Goal: Transaction & Acquisition: Purchase product/service

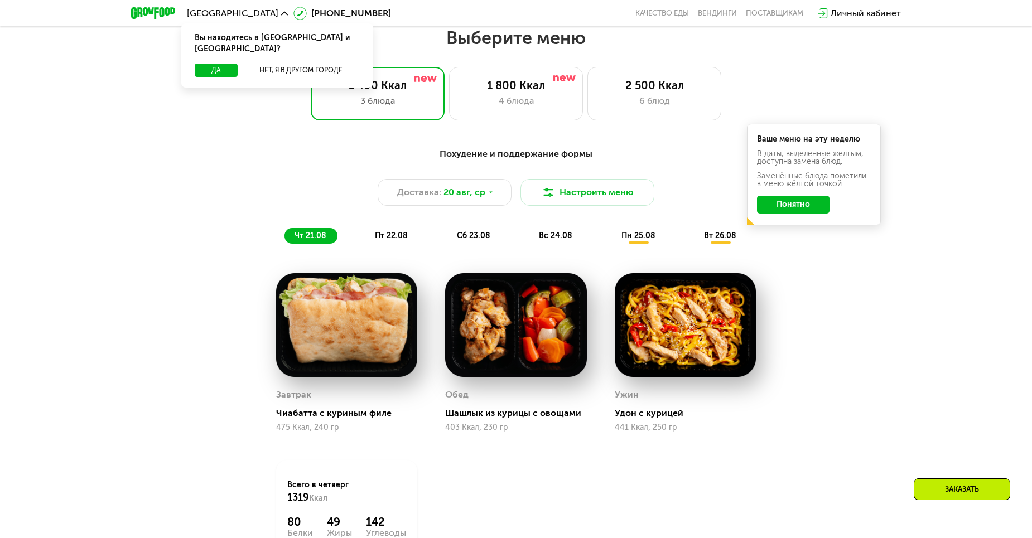
scroll to position [669, 0]
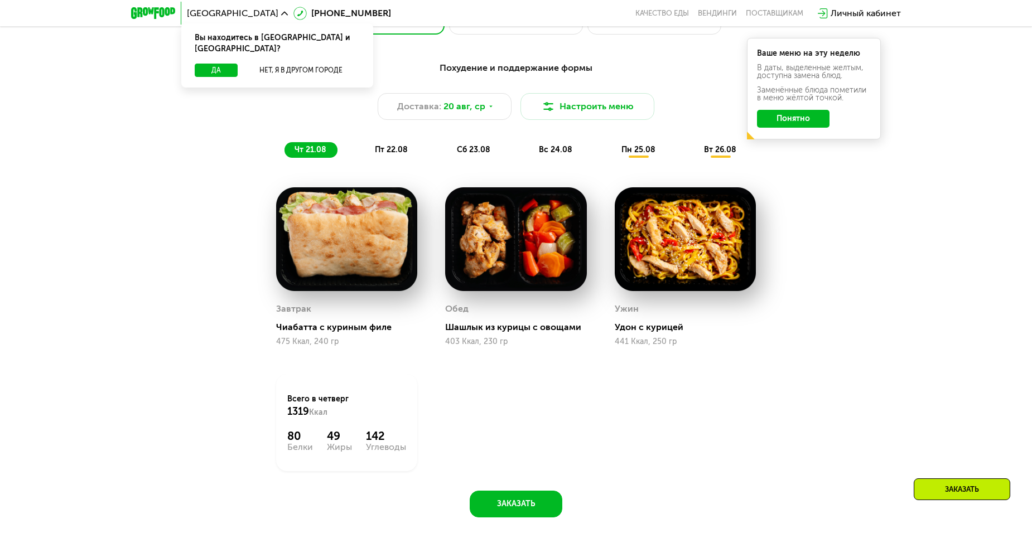
click at [382, 154] on span "пт 22.08" at bounding box center [391, 149] width 33 height 9
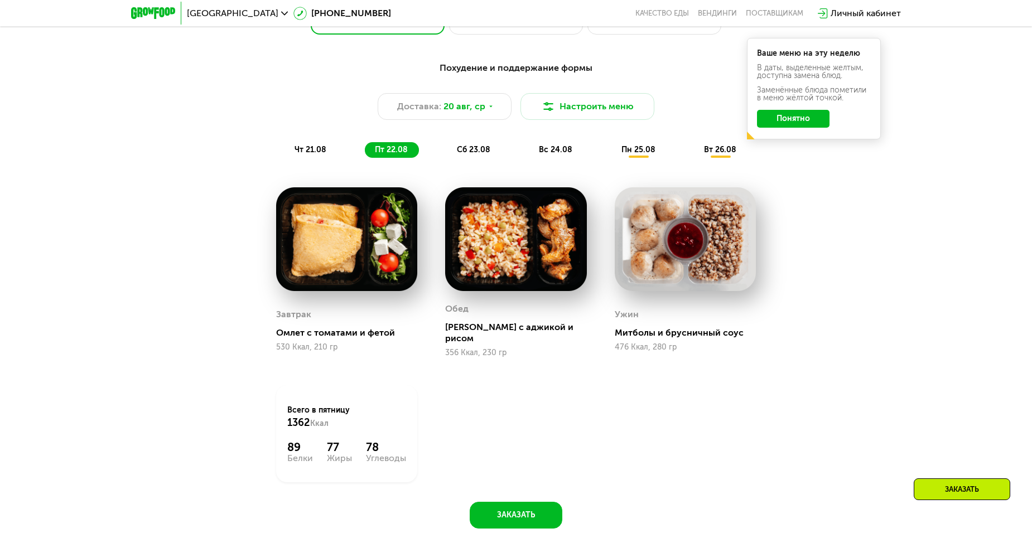
click at [467, 154] on span "сб 23.08" at bounding box center [473, 149] width 33 height 9
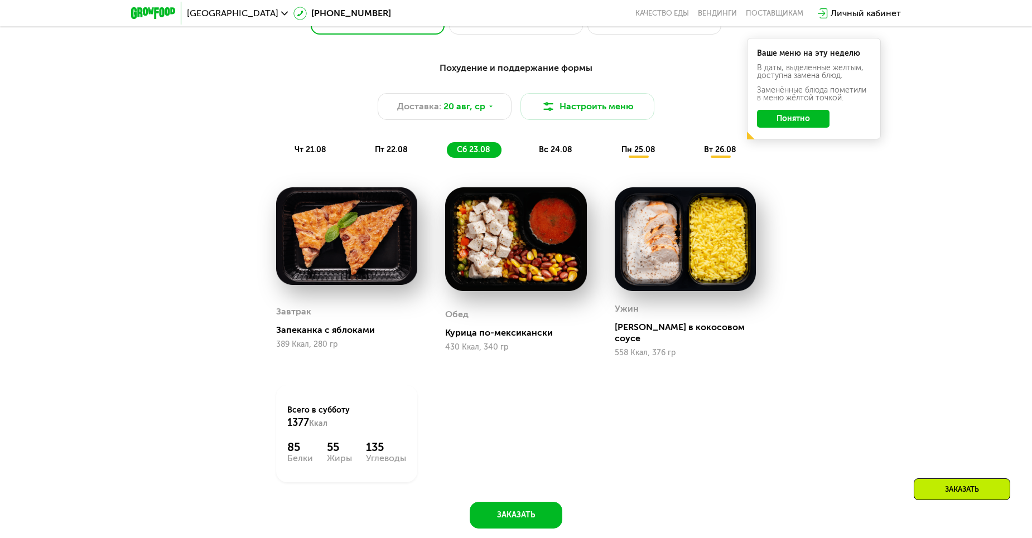
click at [555, 154] on span "вс 24.08" at bounding box center [555, 149] width 33 height 9
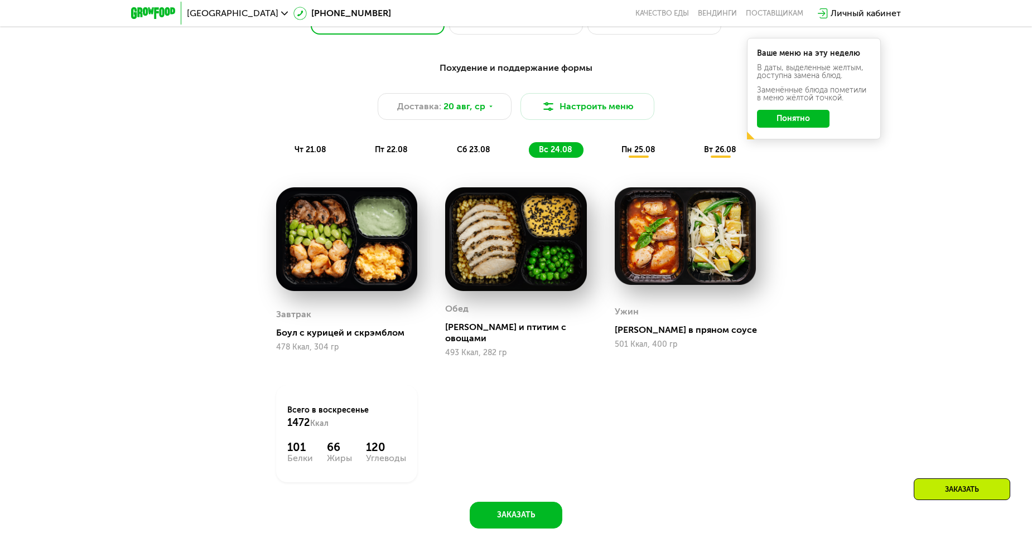
click at [640, 154] on span "пн 25.08" at bounding box center [638, 149] width 34 height 9
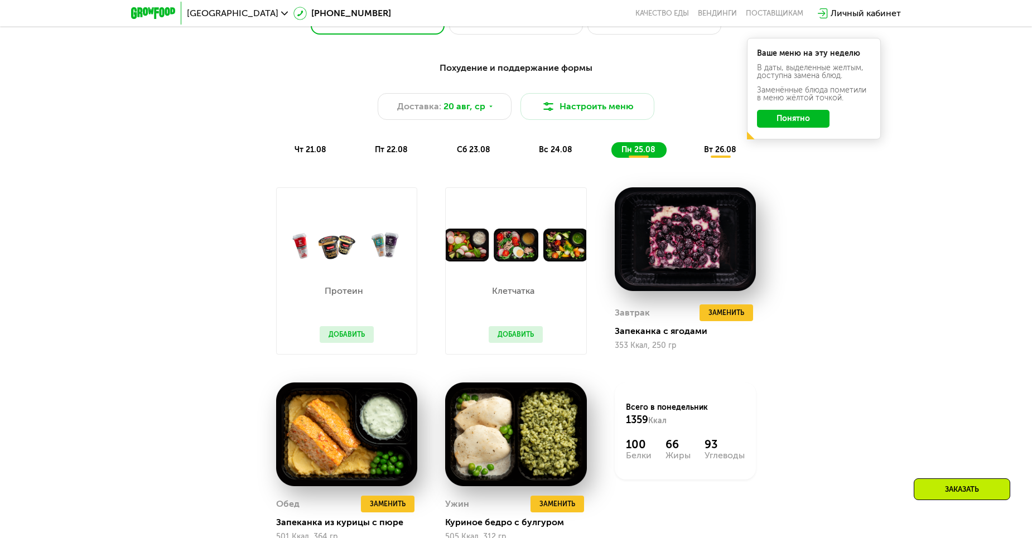
click at [611, 158] on div "вс 24.08" at bounding box center [638, 150] width 55 height 16
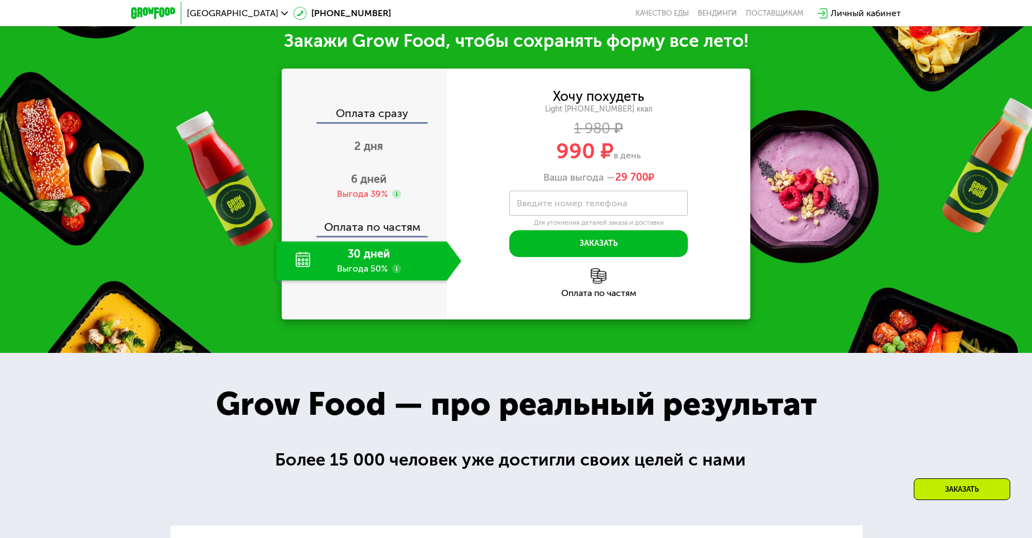
scroll to position [1227, 0]
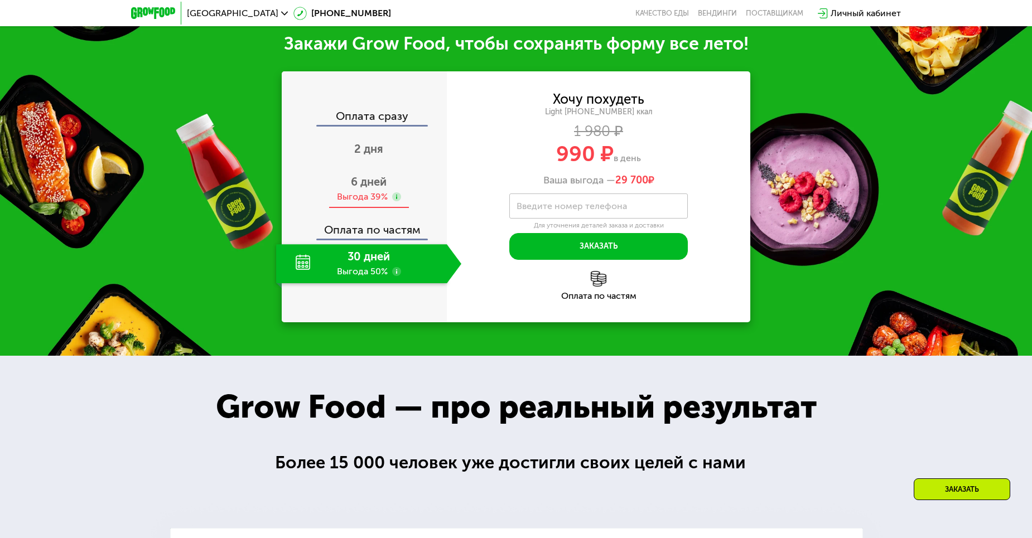
click at [385, 195] on div "Выгода 39%" at bounding box center [362, 197] width 51 height 12
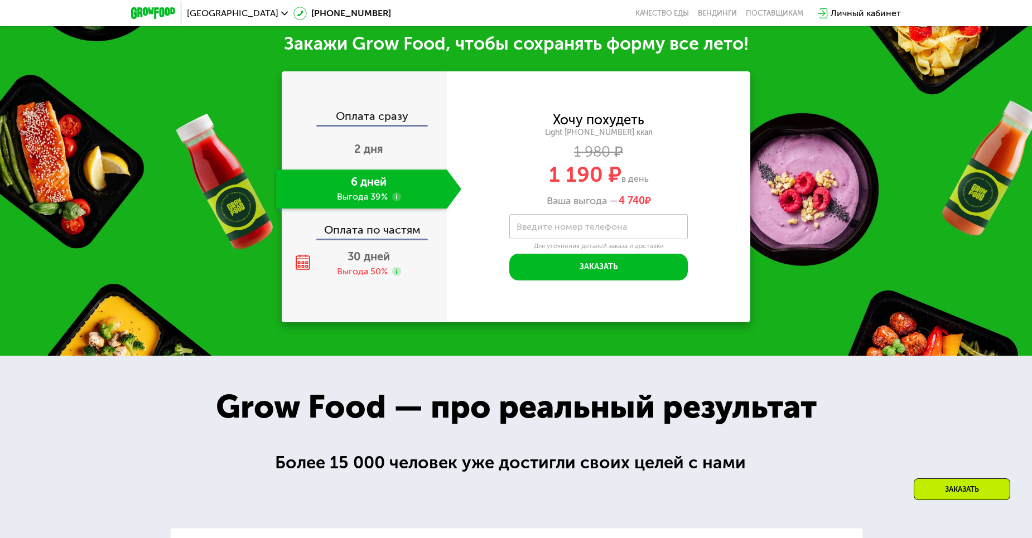
click at [384, 228] on div "Оплата по частям" at bounding box center [365, 226] width 164 height 26
click at [375, 250] on span "30 дней" at bounding box center [368, 256] width 42 height 13
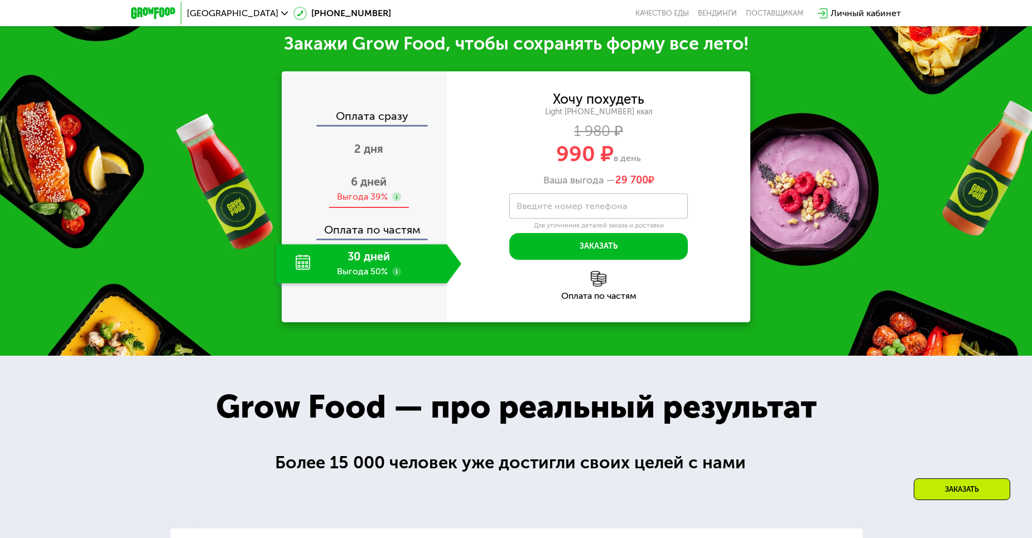
click at [376, 191] on div "Выгода 39%" at bounding box center [362, 197] width 51 height 12
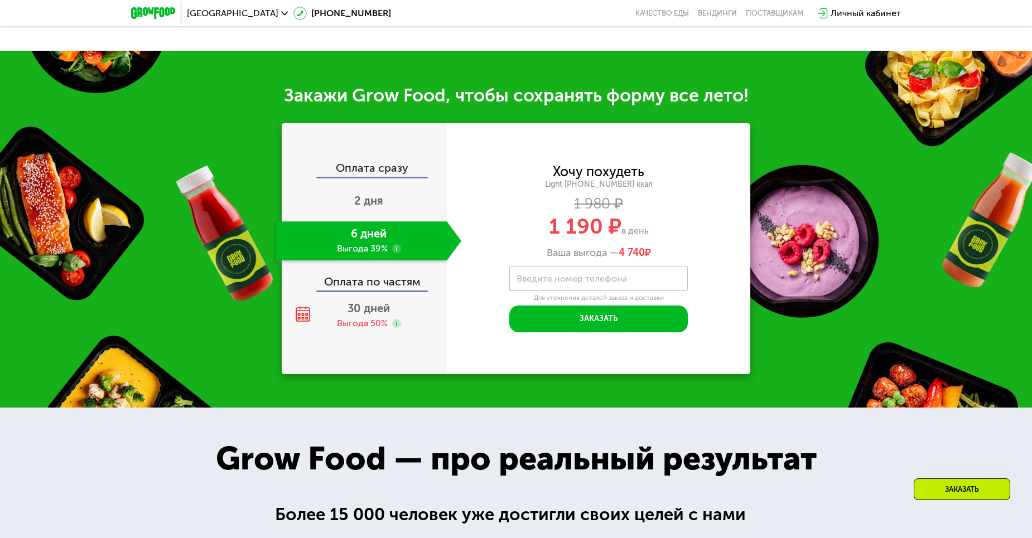
scroll to position [1171, 0]
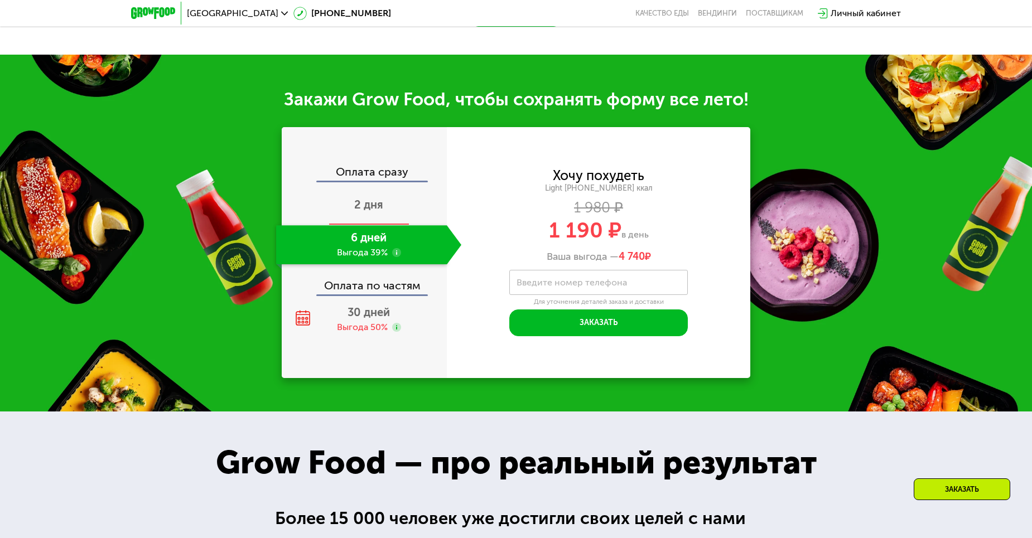
click at [346, 188] on div "2 дня" at bounding box center [368, 205] width 185 height 39
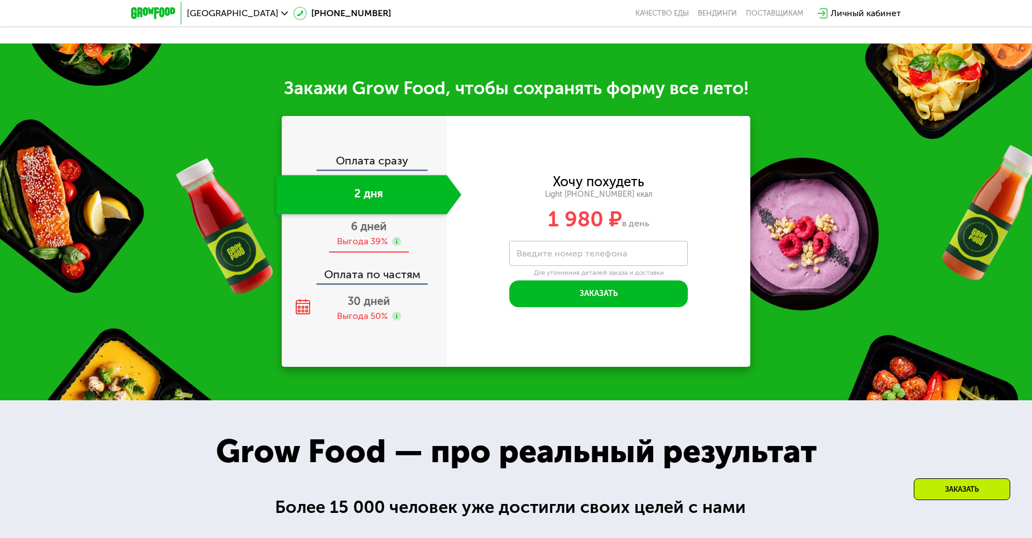
click at [380, 233] on span "6 дней" at bounding box center [369, 226] width 36 height 13
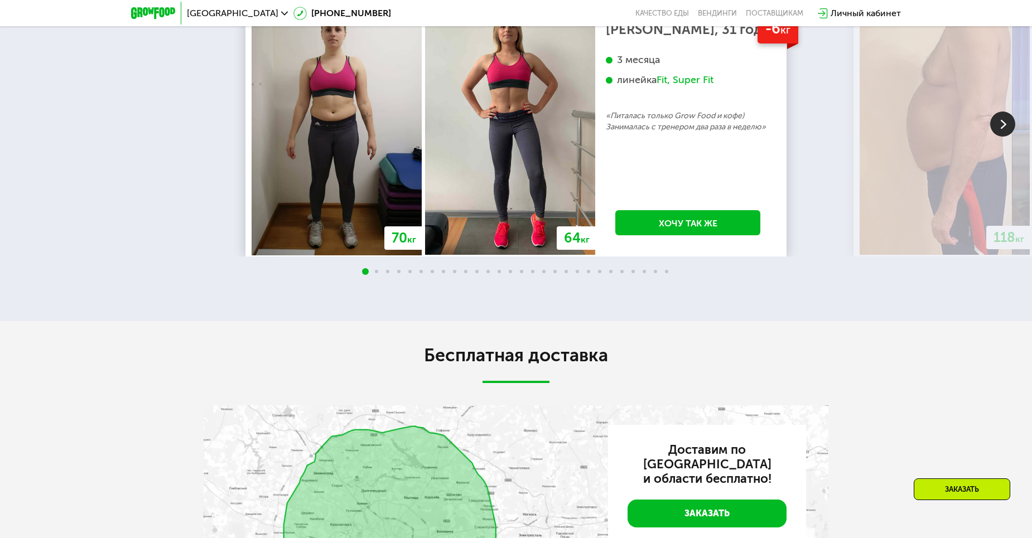
scroll to position [2175, 0]
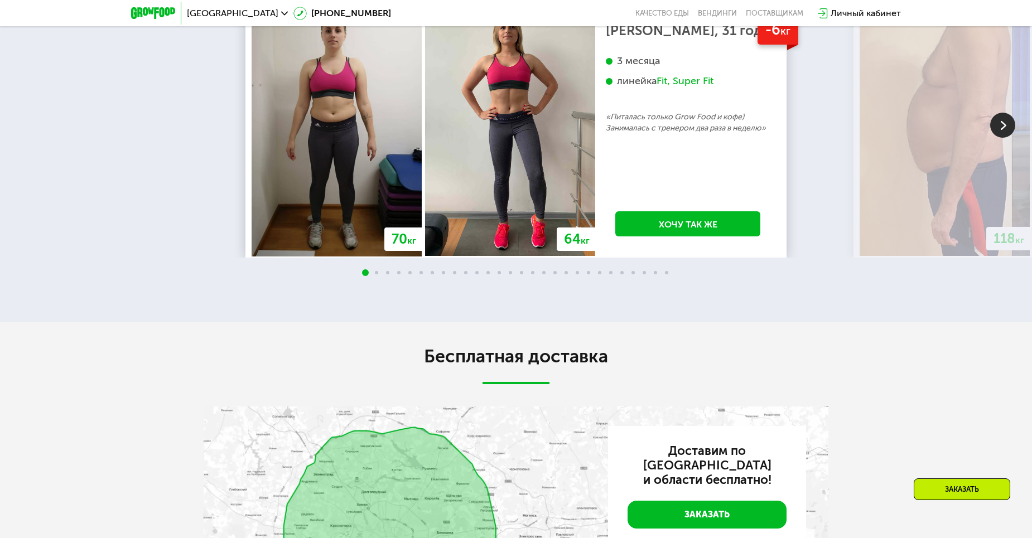
click at [281, 10] on icon at bounding box center [284, 13] width 7 height 7
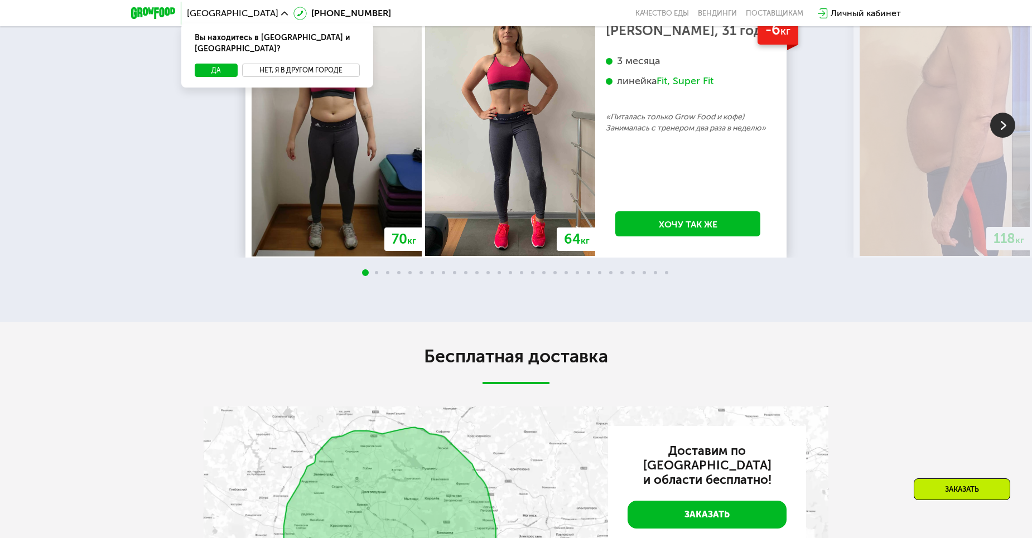
click at [270, 64] on button "Нет, я в другом городе" at bounding box center [301, 70] width 118 height 13
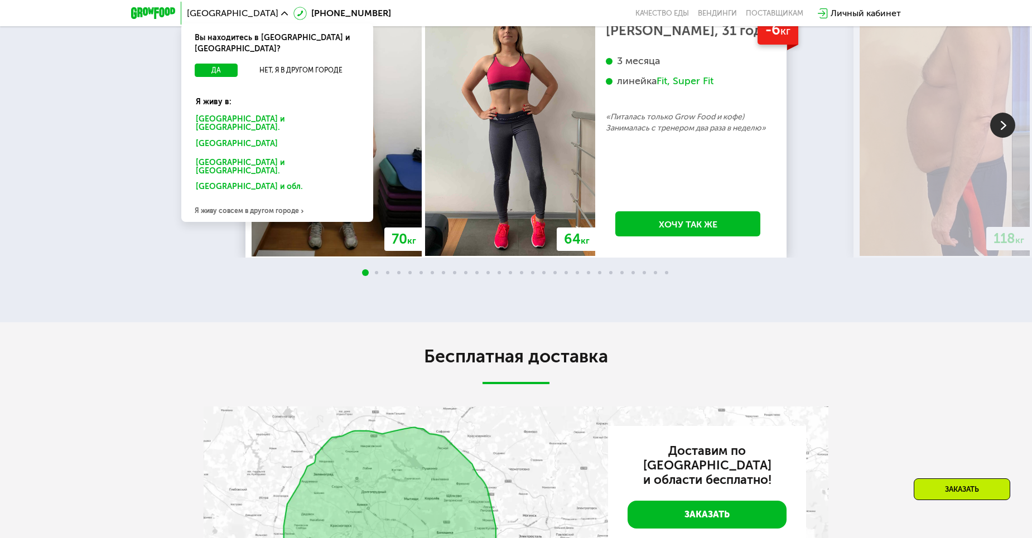
click at [235, 137] on div "Санкт-Петербурге и обл." at bounding box center [275, 146] width 174 height 18
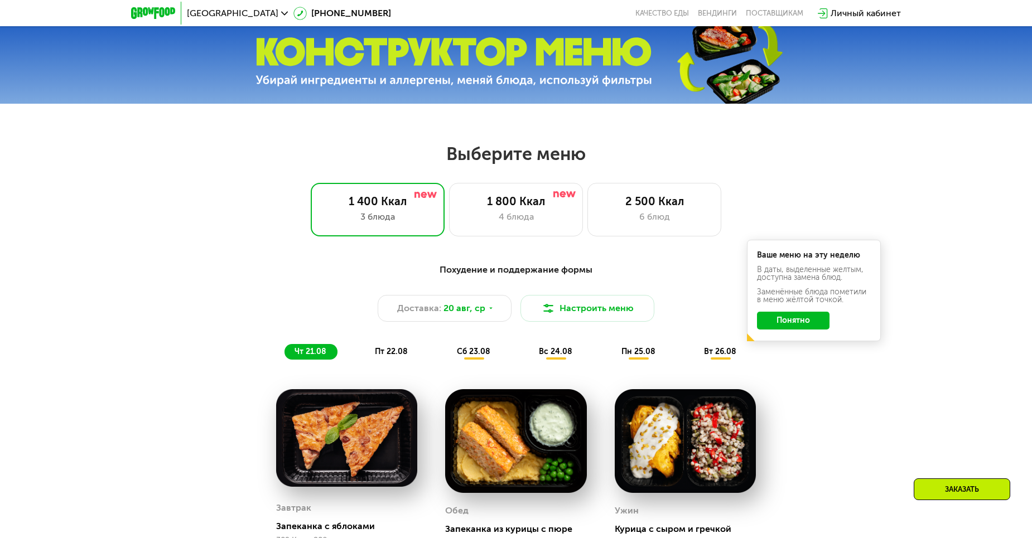
scroll to position [446, 0]
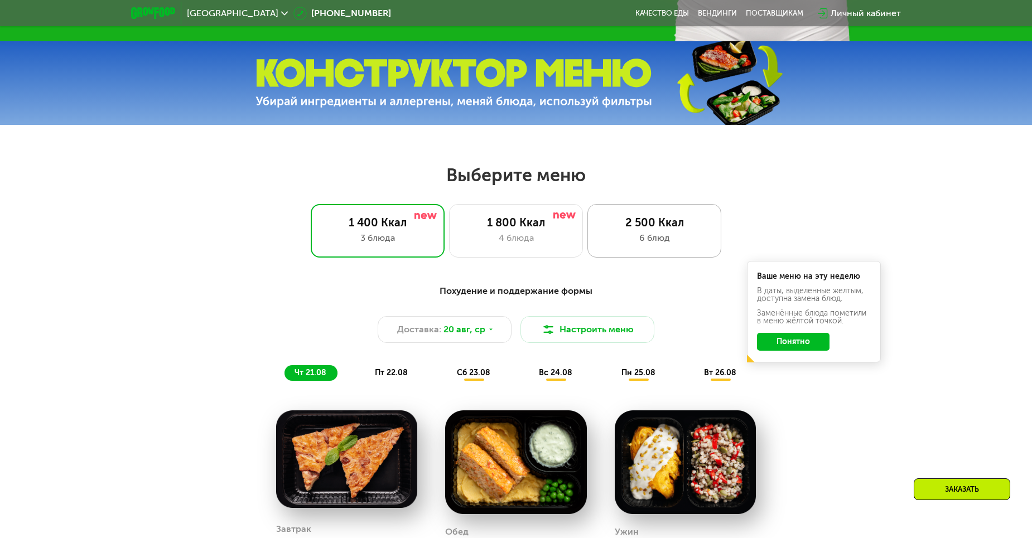
click at [690, 253] on div "2 500 Ккал 6 блюд" at bounding box center [654, 231] width 134 height 54
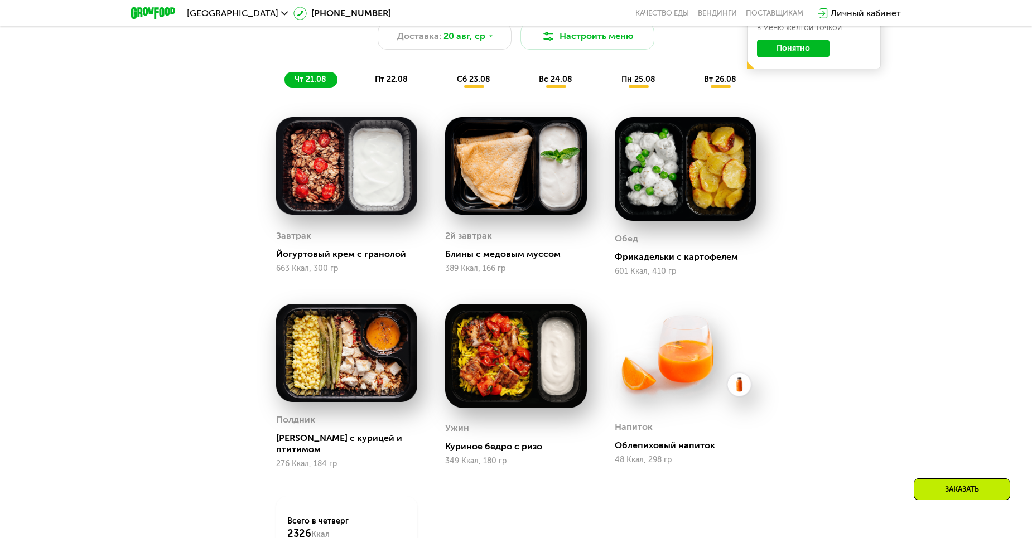
scroll to position [725, 0]
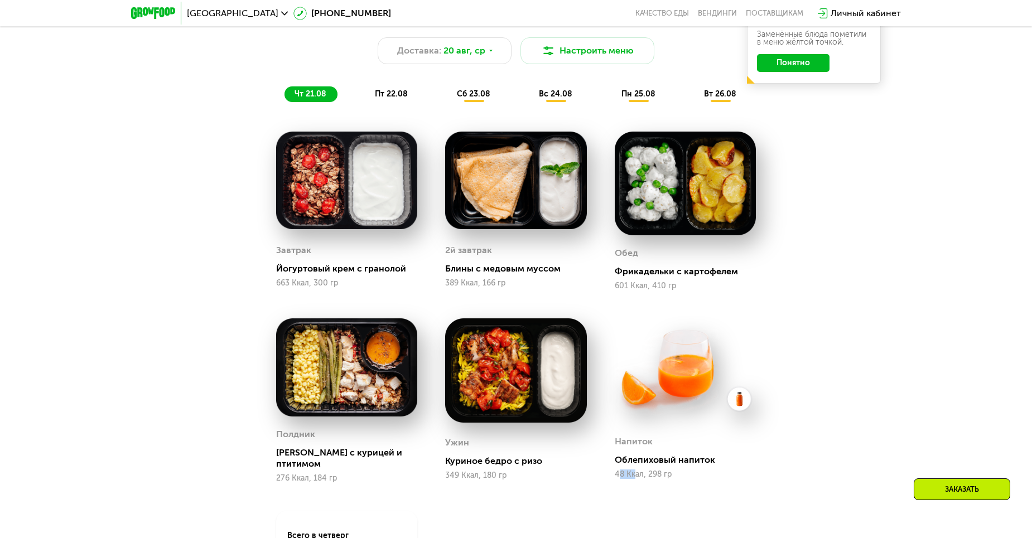
drag, startPoint x: 625, startPoint y: 476, endPoint x: 641, endPoint y: 474, distance: 16.3
click at [637, 475] on div "48 Ккал, 298 гр" at bounding box center [685, 474] width 141 height 9
drag, startPoint x: 641, startPoint y: 474, endPoint x: 809, endPoint y: 465, distance: 168.1
click at [823, 465] on div "Сбалансированное питание для спортсменов Доставка: [DATE] Настроить меню чт 21.…" at bounding box center [515, 327] width 687 height 656
click at [388, 99] on span "пт 22.08" at bounding box center [391, 93] width 33 height 9
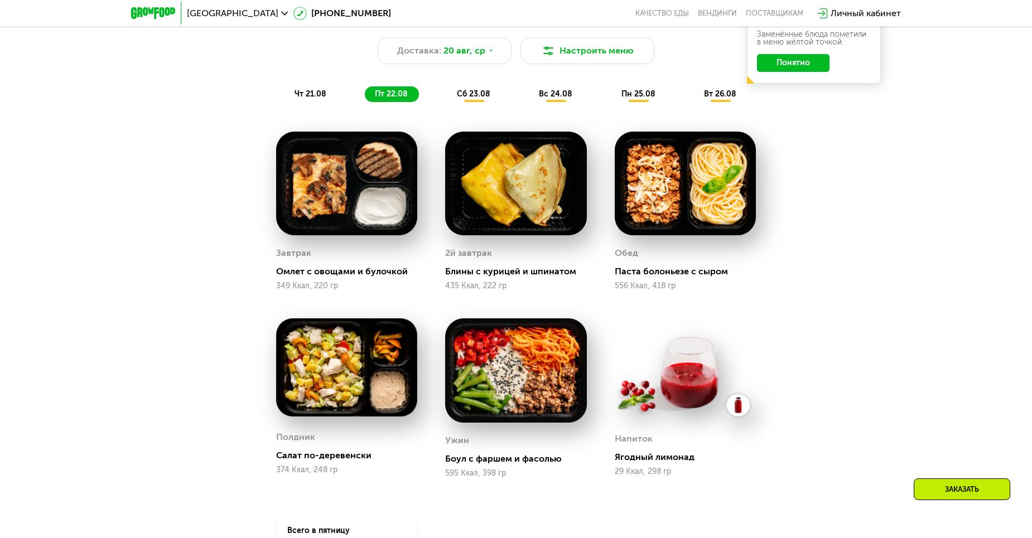
click at [481, 95] on span "сб 23.08" at bounding box center [473, 93] width 33 height 9
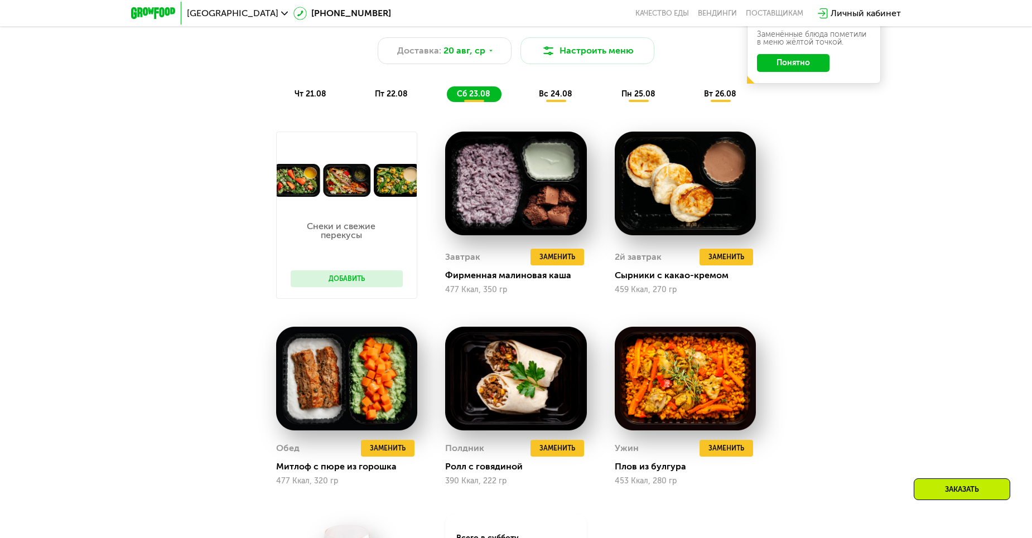
click at [549, 99] on span "вс 24.08" at bounding box center [555, 93] width 33 height 9
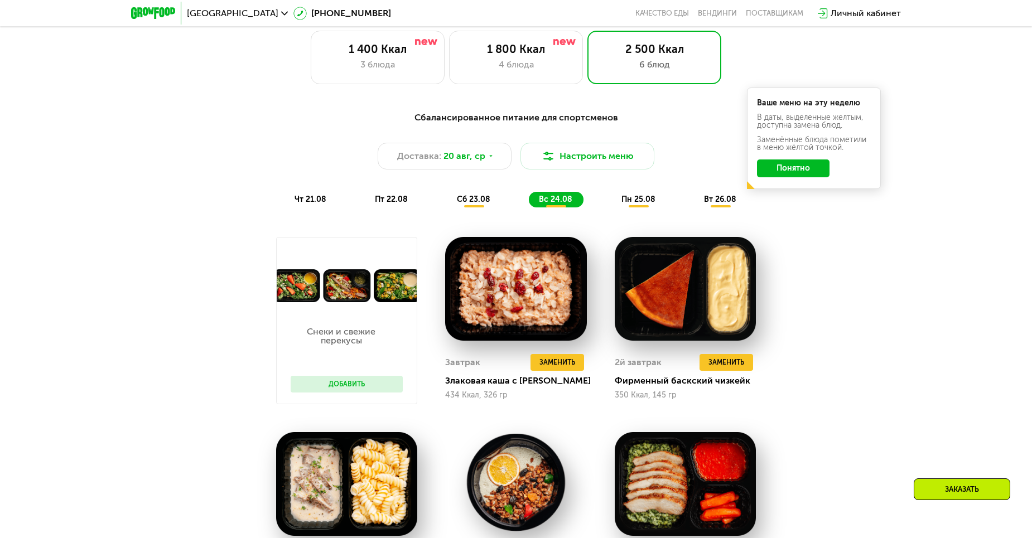
scroll to position [613, 0]
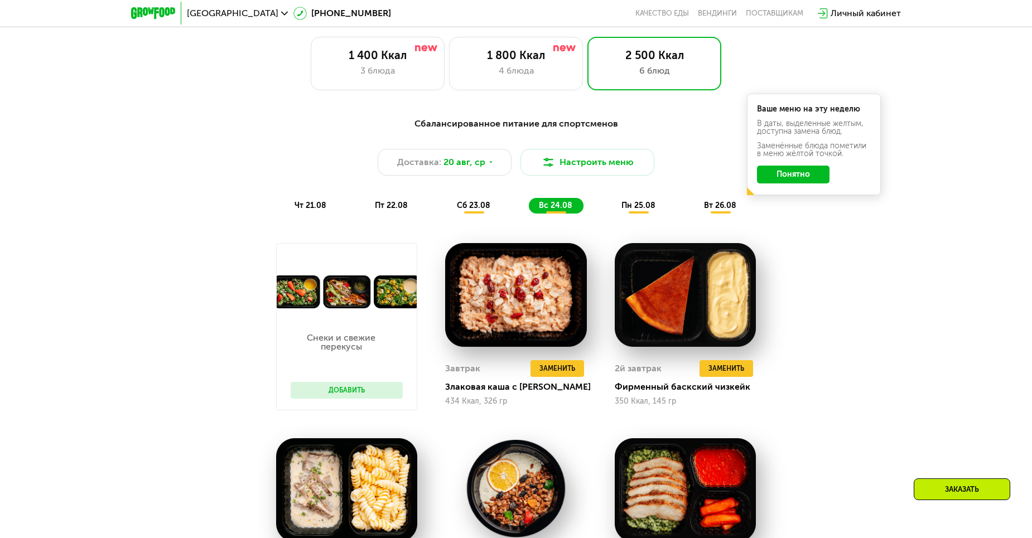
click at [349, 397] on button "Добавить" at bounding box center [347, 390] width 112 height 17
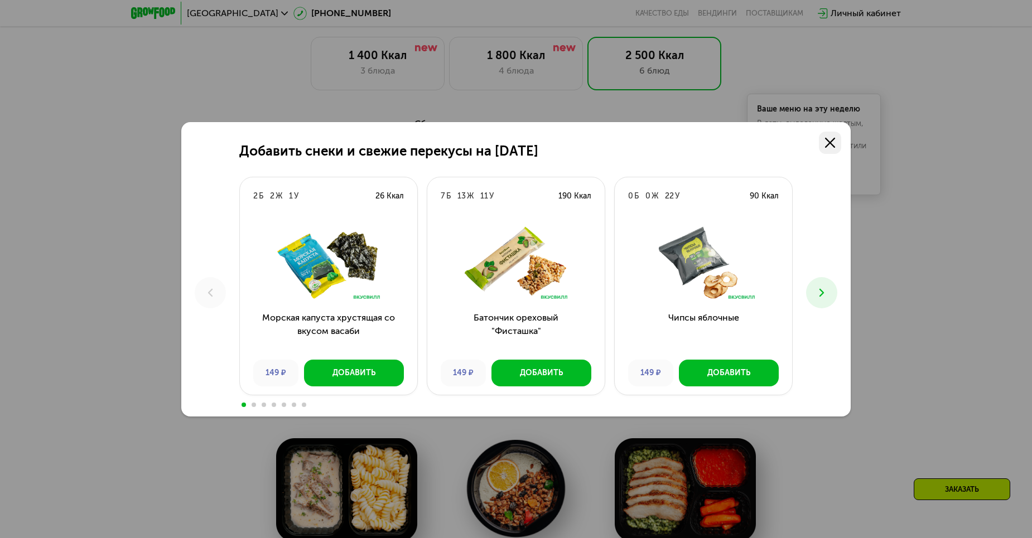
click at [835, 139] on link at bounding box center [830, 143] width 22 height 22
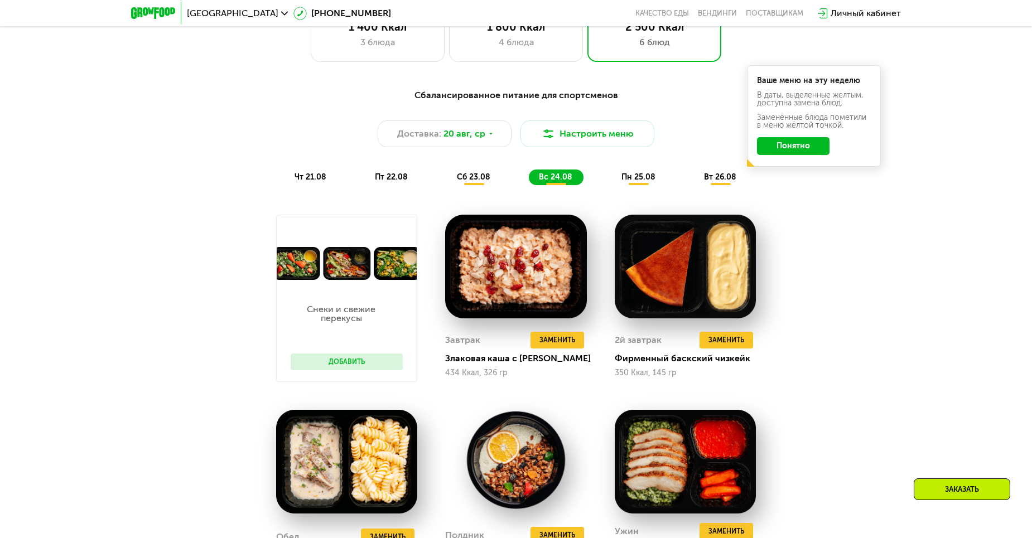
scroll to position [558, 0]
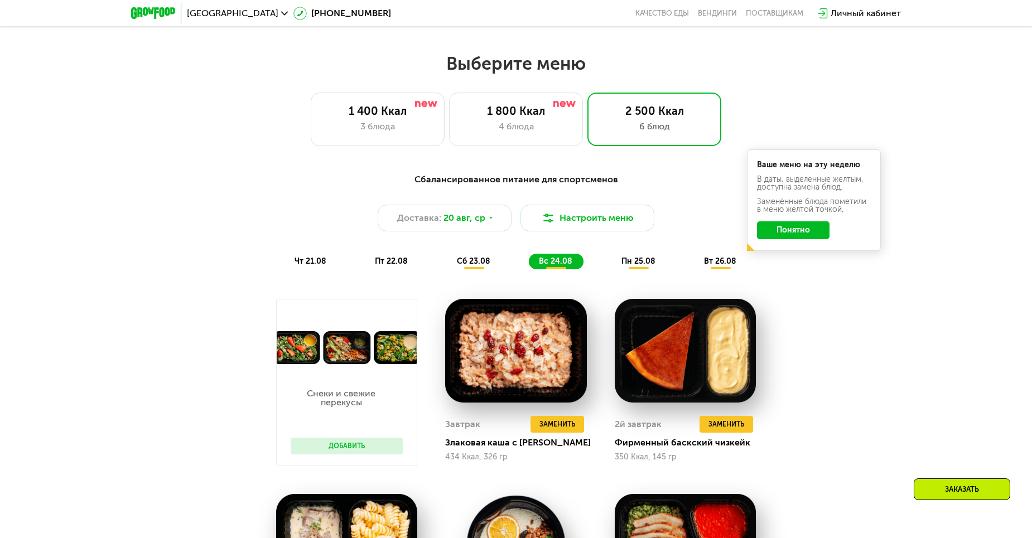
click at [318, 266] on span "чт 21.08" at bounding box center [310, 261] width 32 height 9
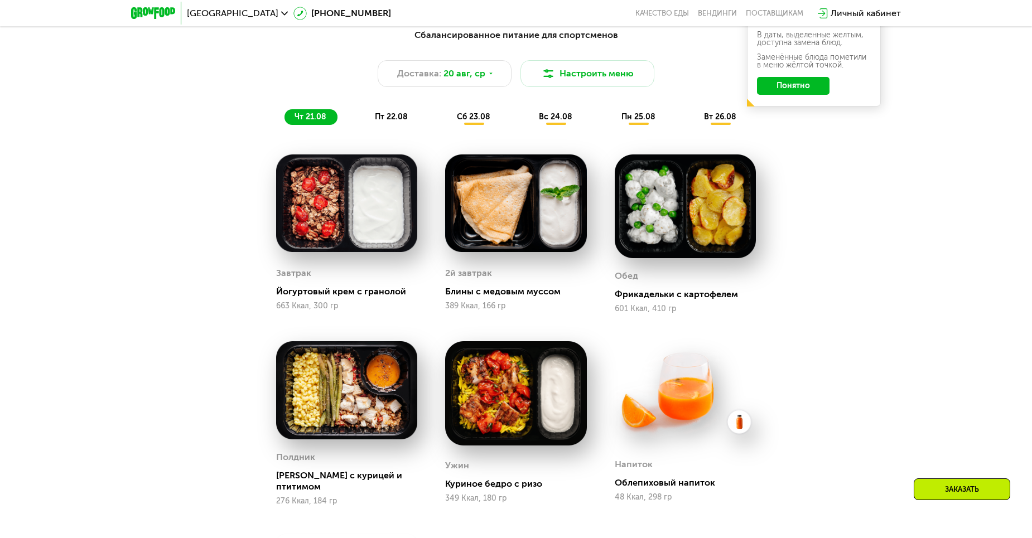
scroll to position [781, 0]
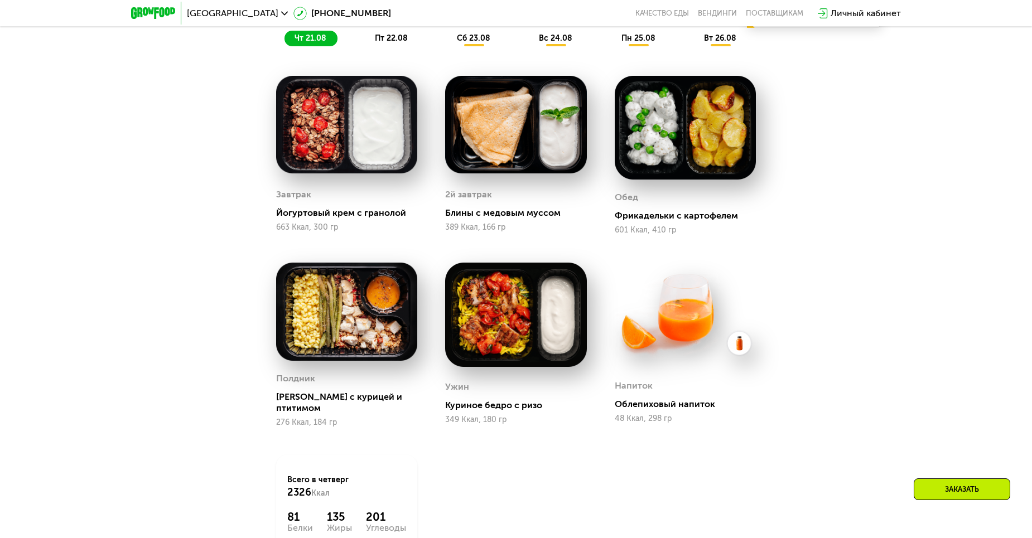
click at [392, 41] on span "пт 22.08" at bounding box center [391, 37] width 33 height 9
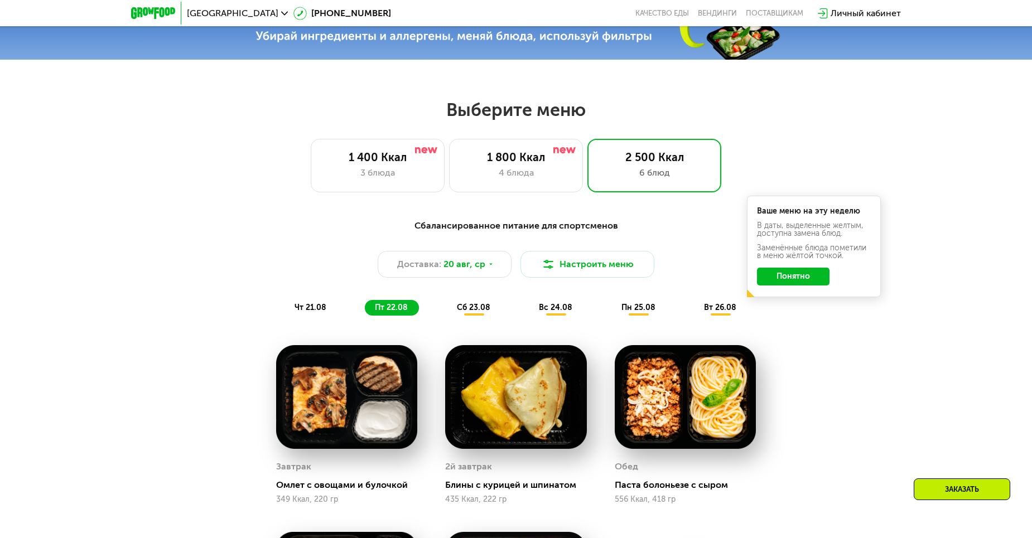
scroll to position [502, 0]
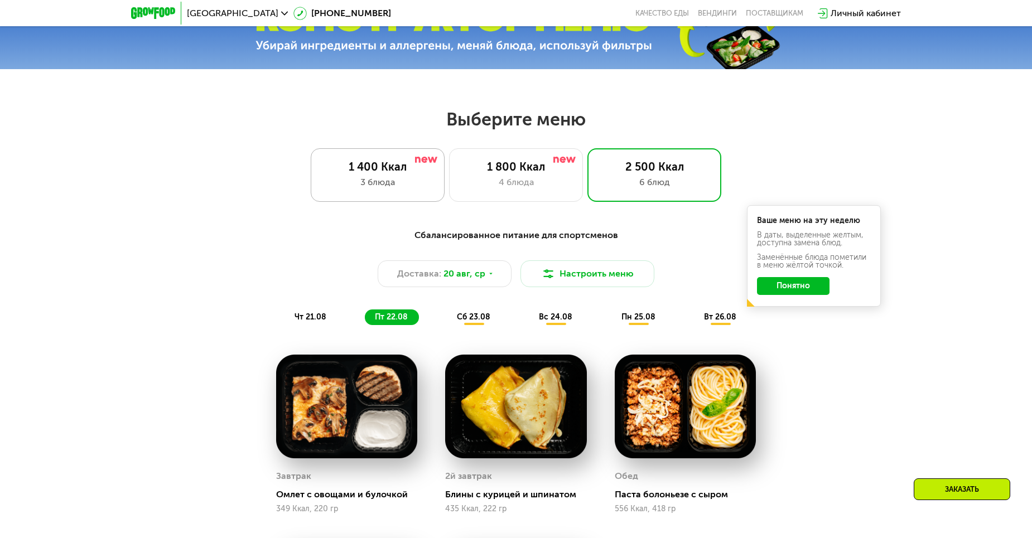
click at [355, 180] on div "3 блюда" at bounding box center [377, 182] width 110 height 13
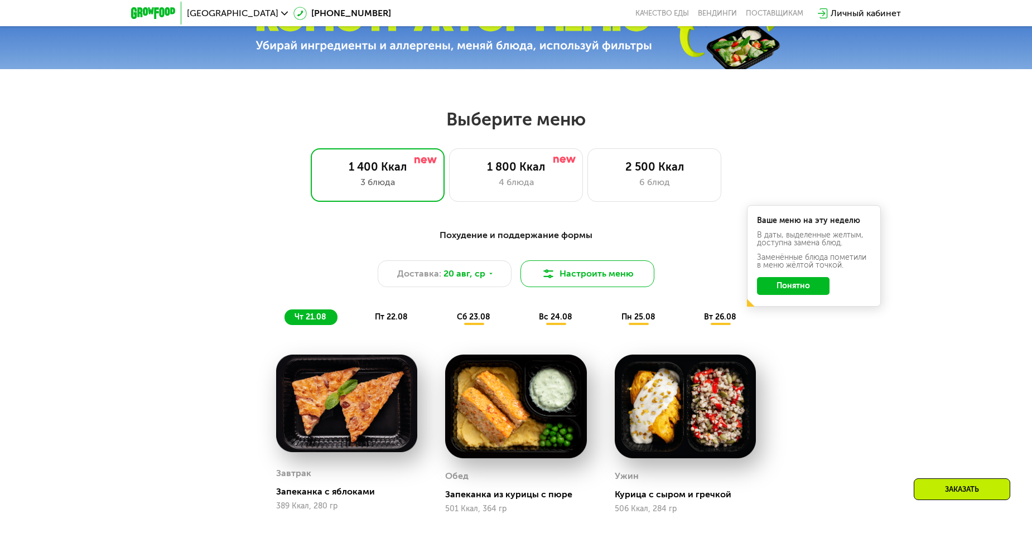
click at [576, 277] on button "Настроить меню" at bounding box center [587, 273] width 134 height 27
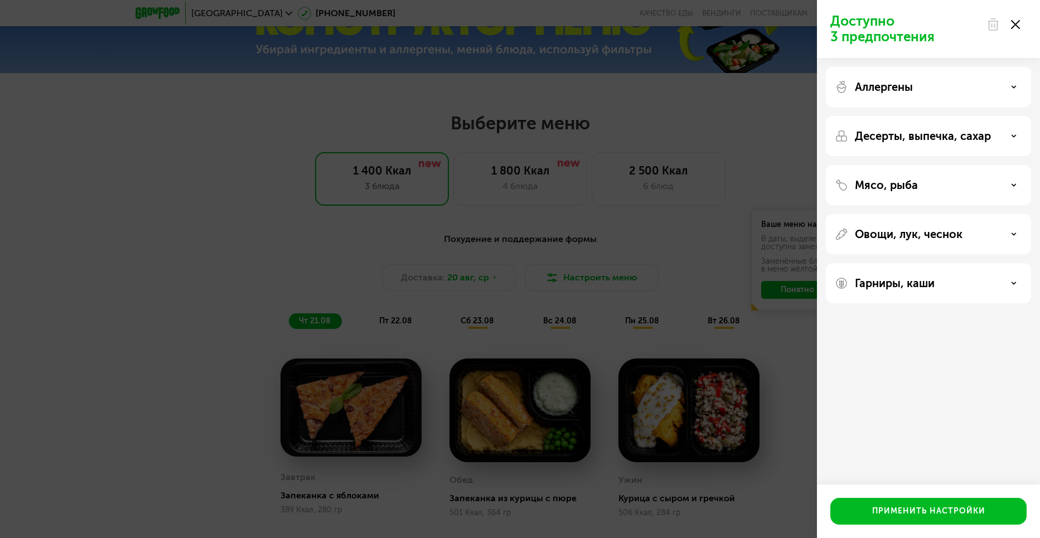
click at [1013, 21] on use at bounding box center [1015, 24] width 9 height 9
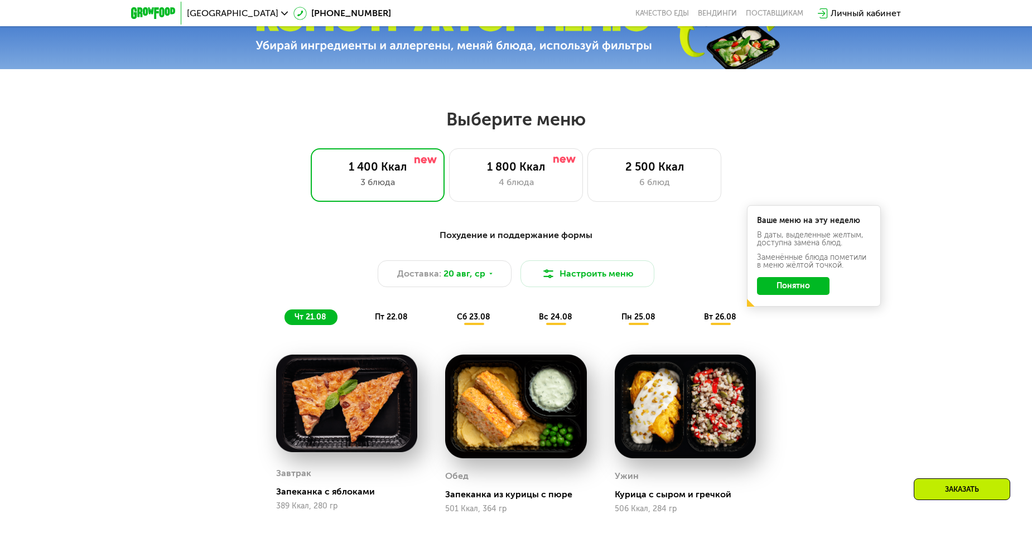
click at [794, 288] on button "Понятно" at bounding box center [793, 286] width 73 height 18
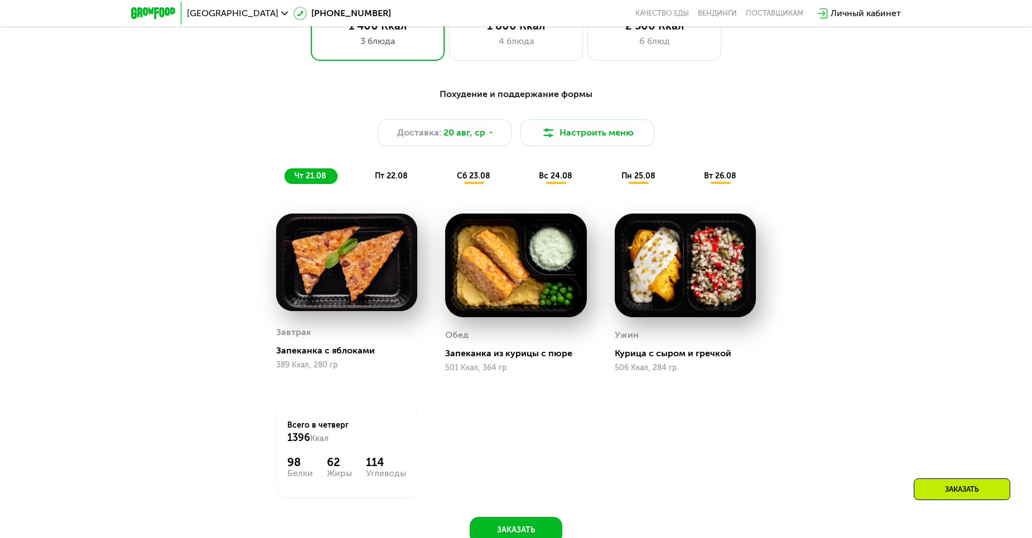
scroll to position [669, 0]
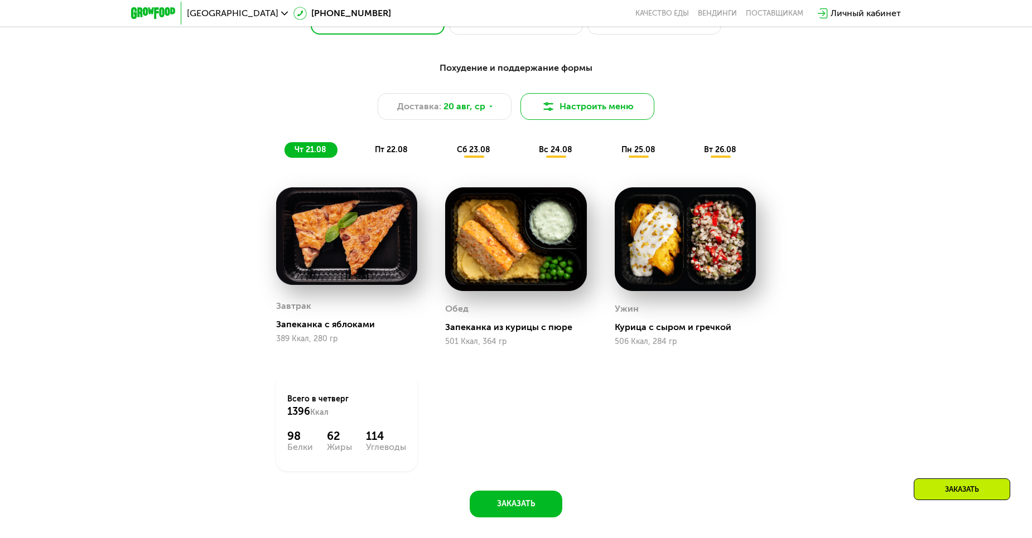
click at [625, 114] on button "Настроить меню" at bounding box center [587, 106] width 134 height 27
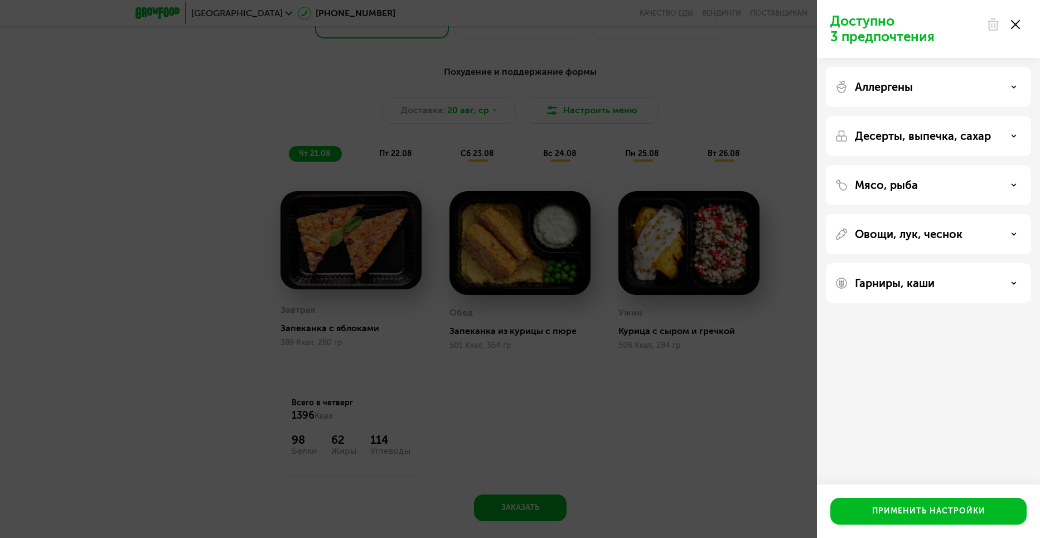
click at [997, 86] on div "Аллергены" at bounding box center [928, 86] width 187 height 13
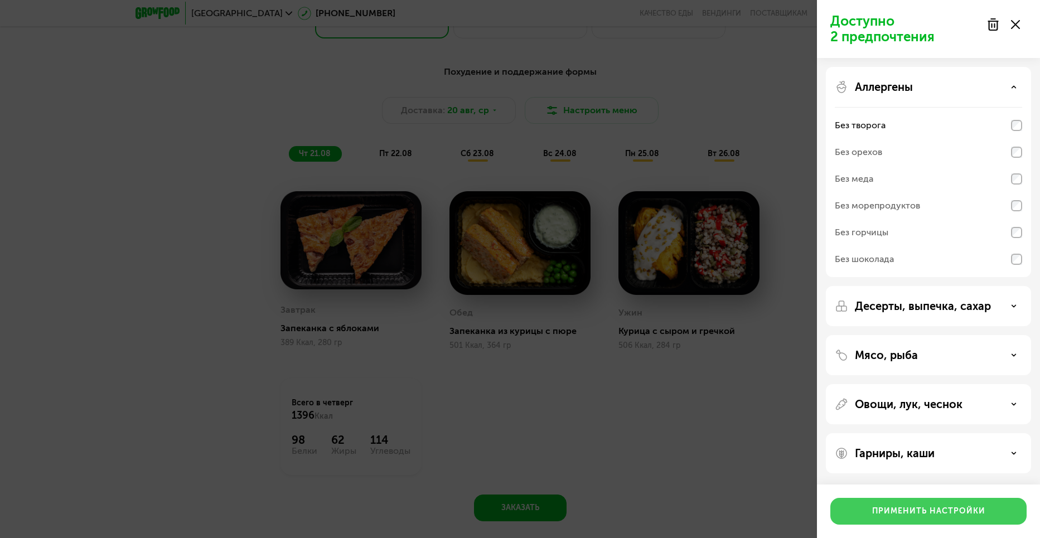
click at [945, 514] on div "Применить настройки" at bounding box center [928, 511] width 113 height 11
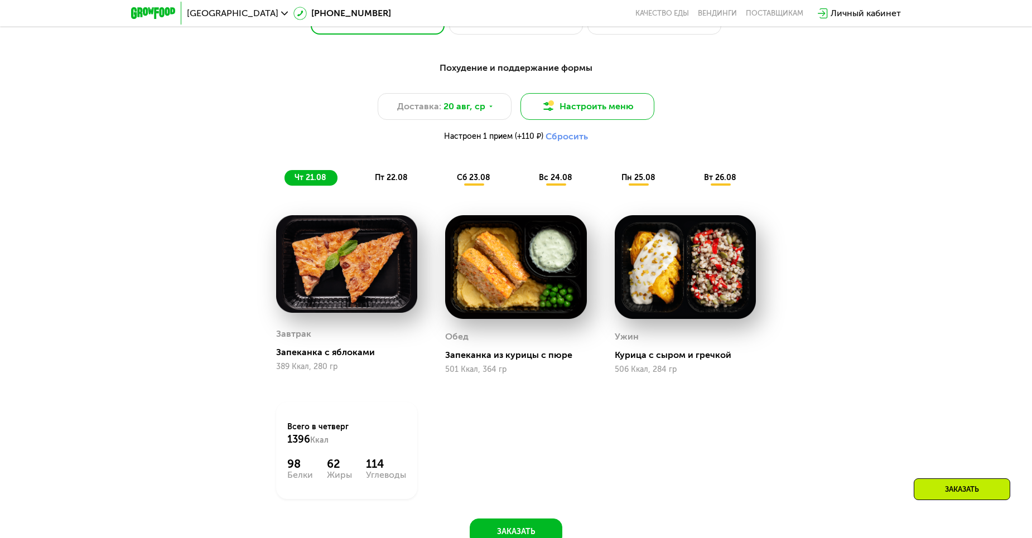
click at [595, 114] on button "Настроить меню" at bounding box center [587, 106] width 134 height 27
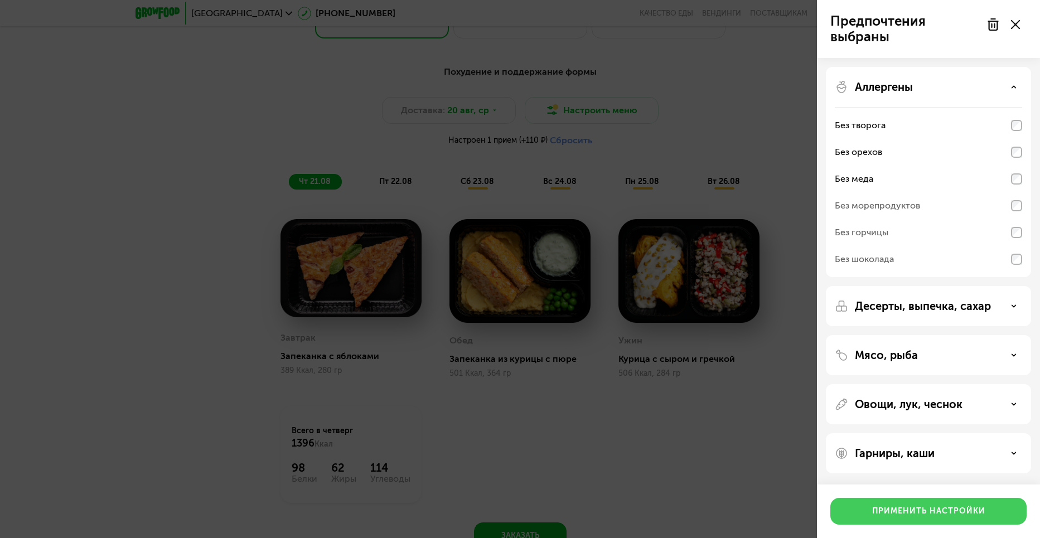
click at [950, 520] on button "Применить настройки" at bounding box center [928, 511] width 196 height 27
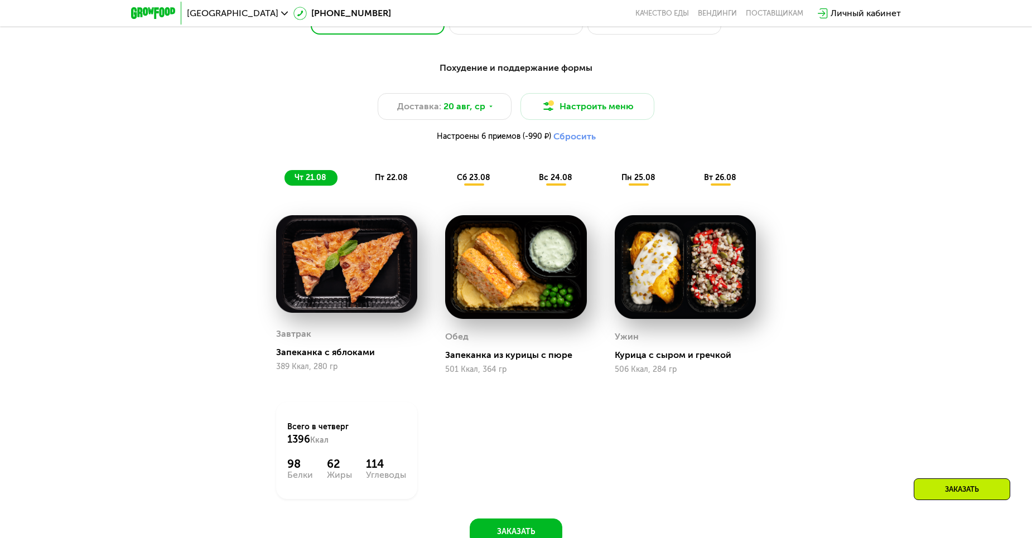
click at [394, 182] on span "пт 22.08" at bounding box center [391, 177] width 33 height 9
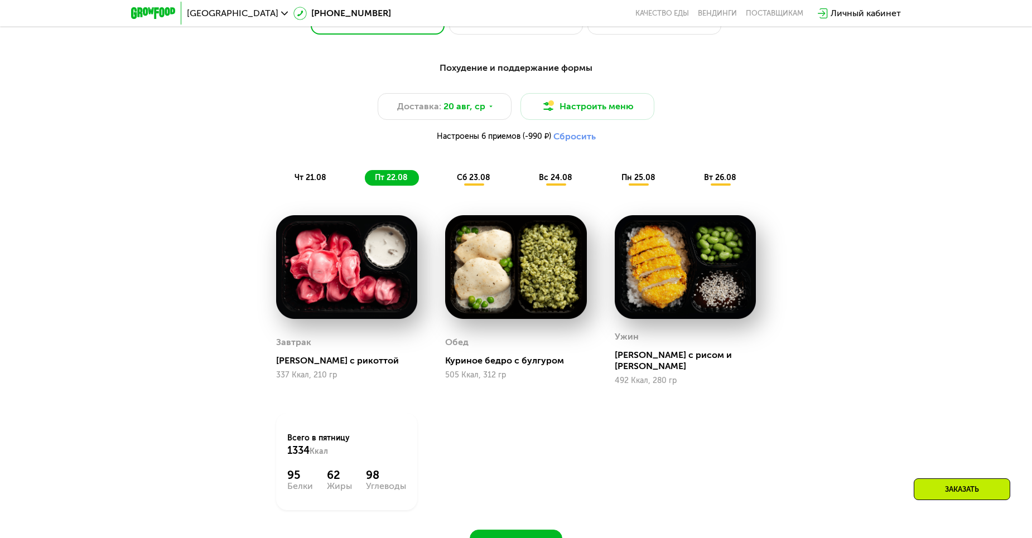
click at [529, 186] on div "сб 23.08" at bounding box center [556, 178] width 55 height 16
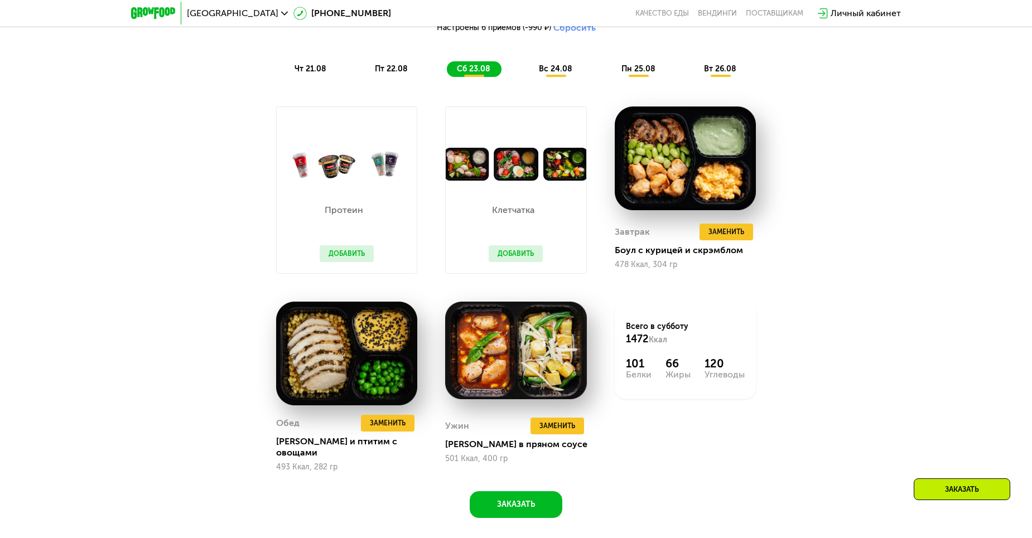
scroll to position [781, 0]
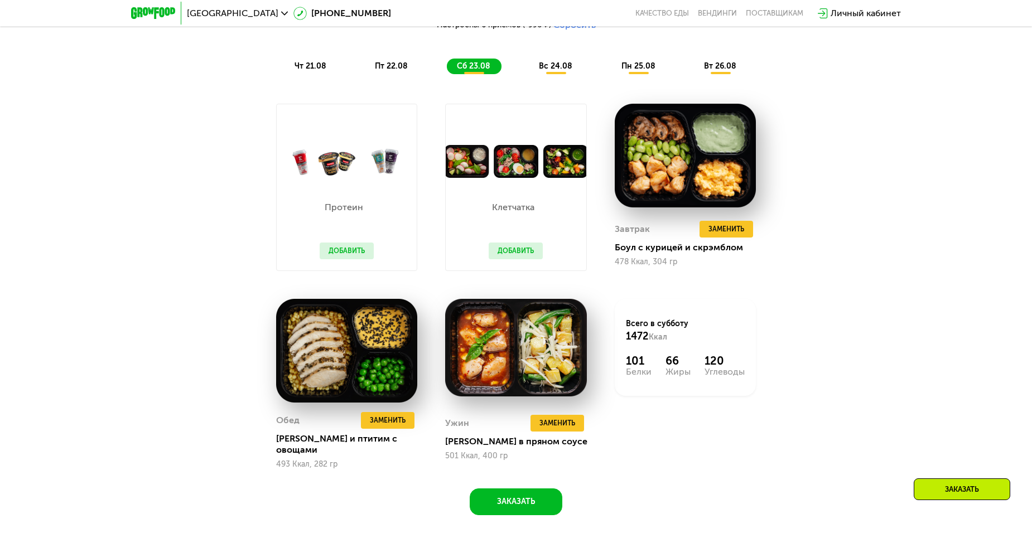
click at [554, 71] on span "вс 24.08" at bounding box center [555, 65] width 33 height 9
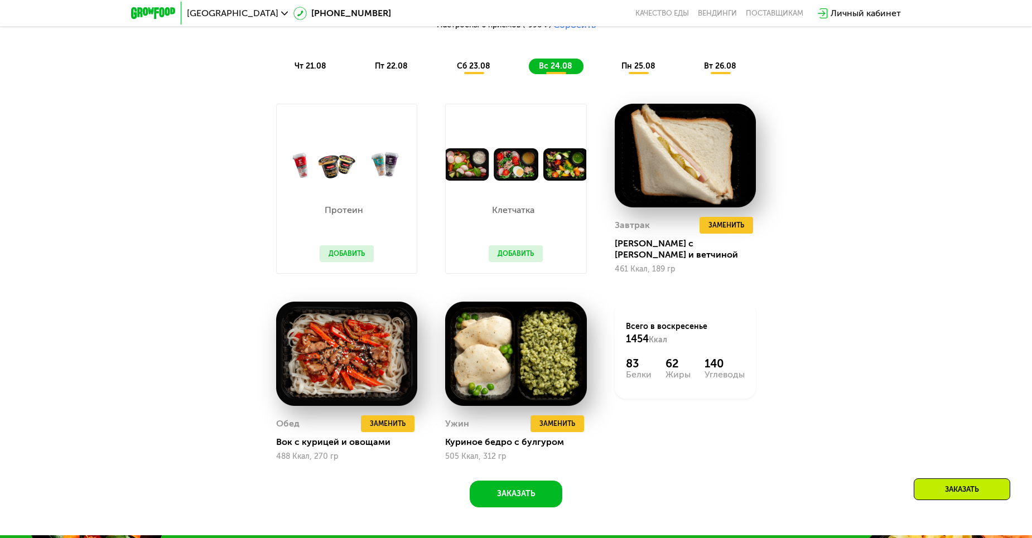
click at [447, 74] on div "пт 22.08" at bounding box center [474, 67] width 55 height 16
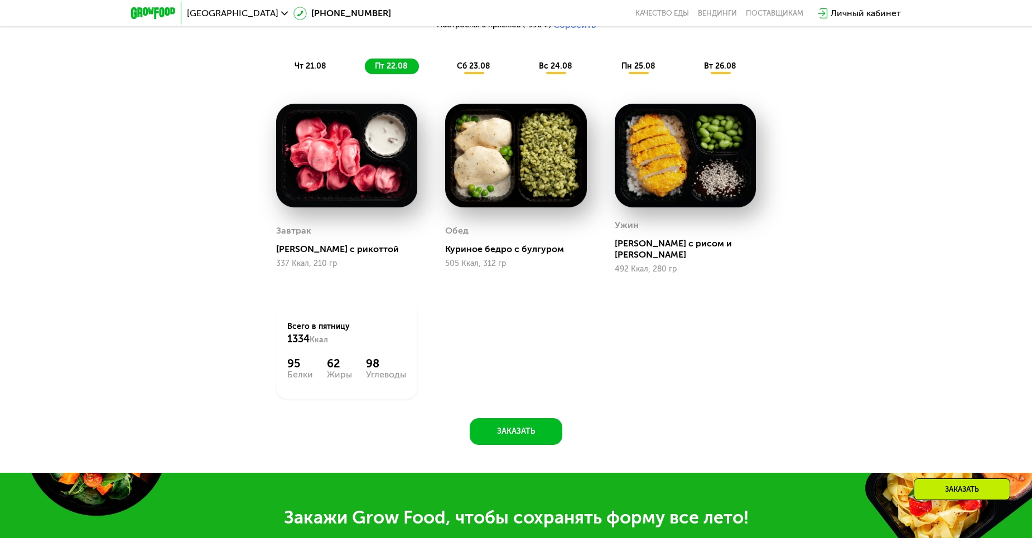
click at [592, 65] on div "чт 21.08 пт 22.08 сб 23.08 вс 24.08 пн 25.08 вт 26.08" at bounding box center [515, 67] width 463 height 16
click at [648, 70] on span "пн 25.08" at bounding box center [638, 65] width 34 height 9
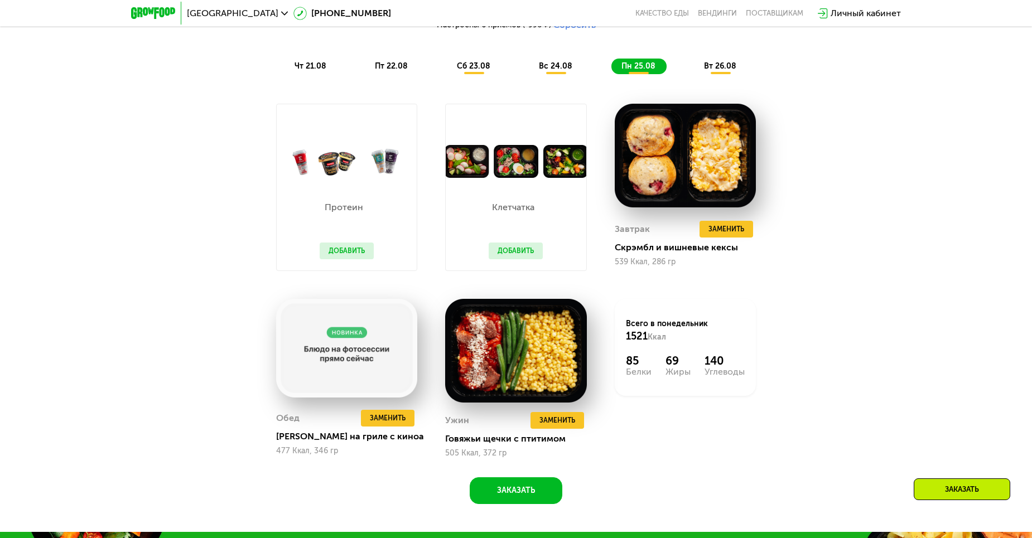
click at [733, 74] on div "вт 26.08" at bounding box center [721, 67] width 54 height 16
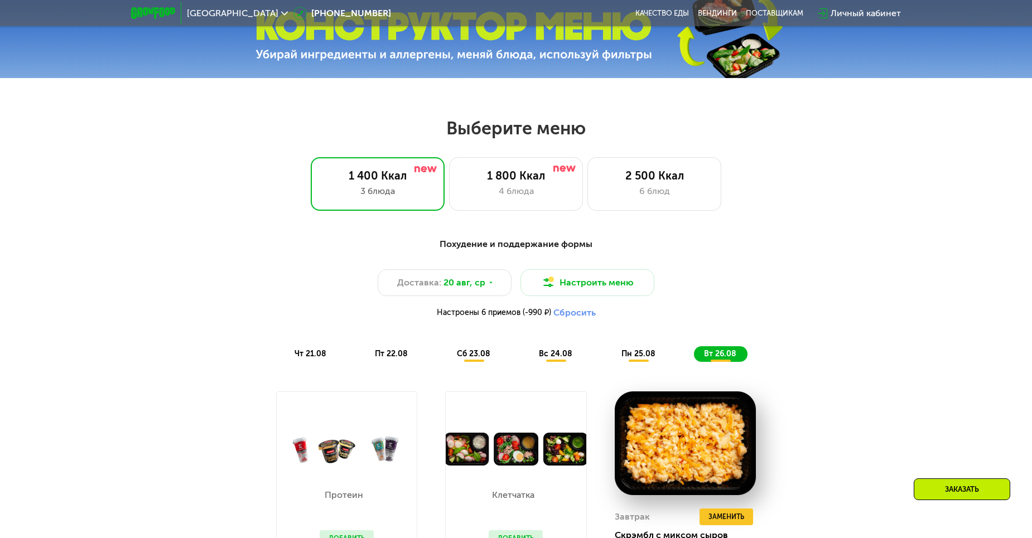
scroll to position [613, 0]
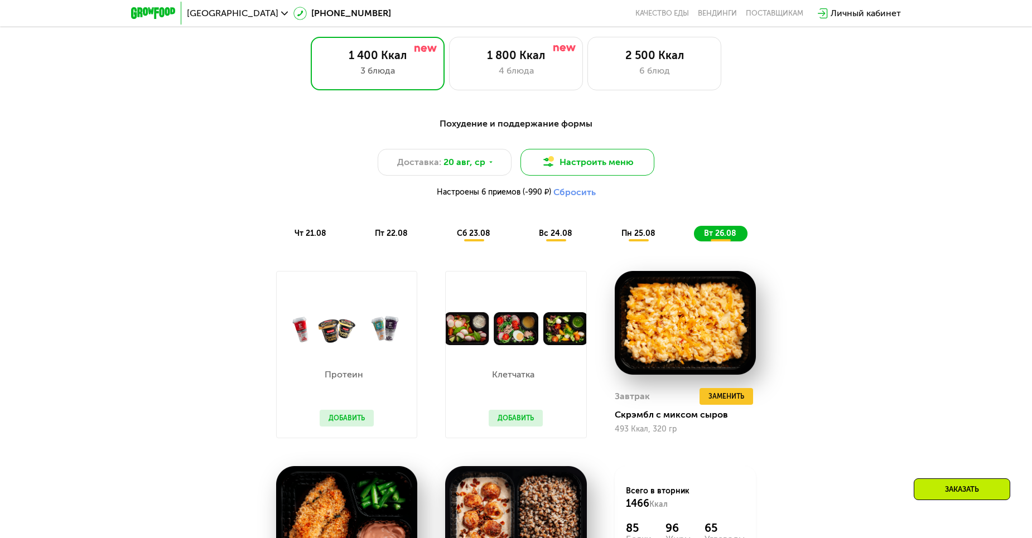
click at [580, 160] on button "Настроить меню" at bounding box center [587, 162] width 134 height 27
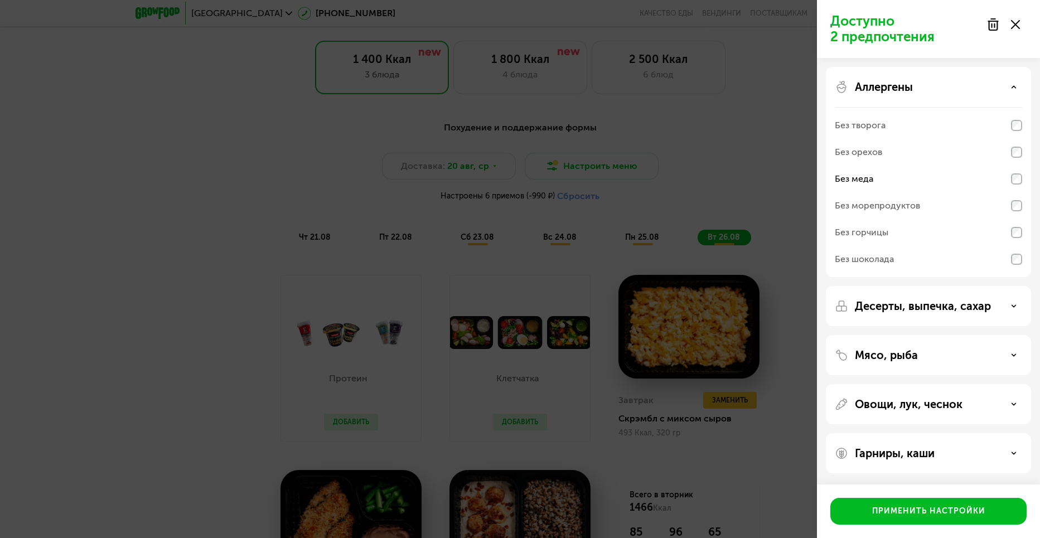
click at [1019, 173] on div "Без меда" at bounding box center [928, 179] width 187 height 27
drag, startPoint x: 979, startPoint y: 512, endPoint x: 923, endPoint y: 483, distance: 63.4
click at [979, 512] on div "Применить настройки" at bounding box center [928, 511] width 113 height 11
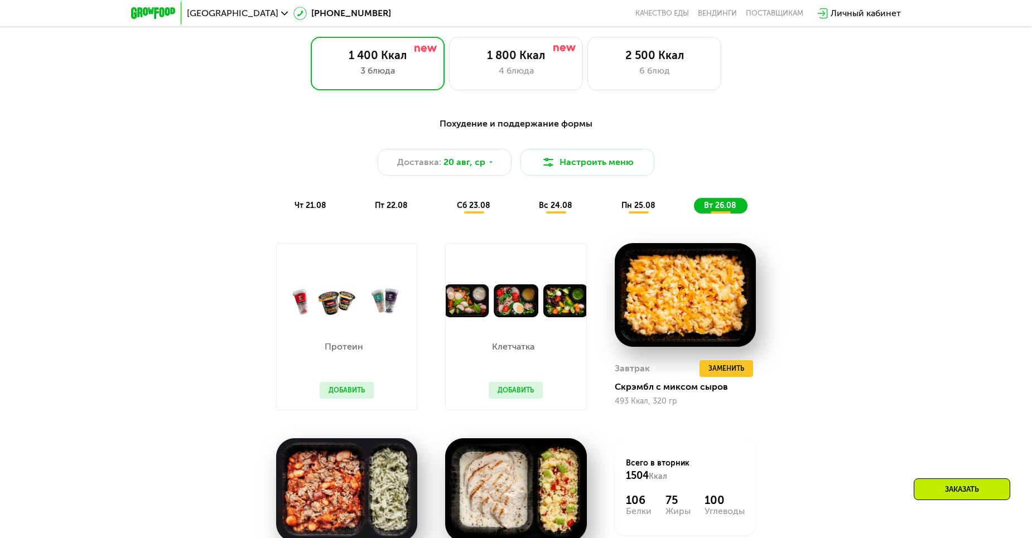
click at [481, 210] on span "сб 23.08" at bounding box center [473, 205] width 33 height 9
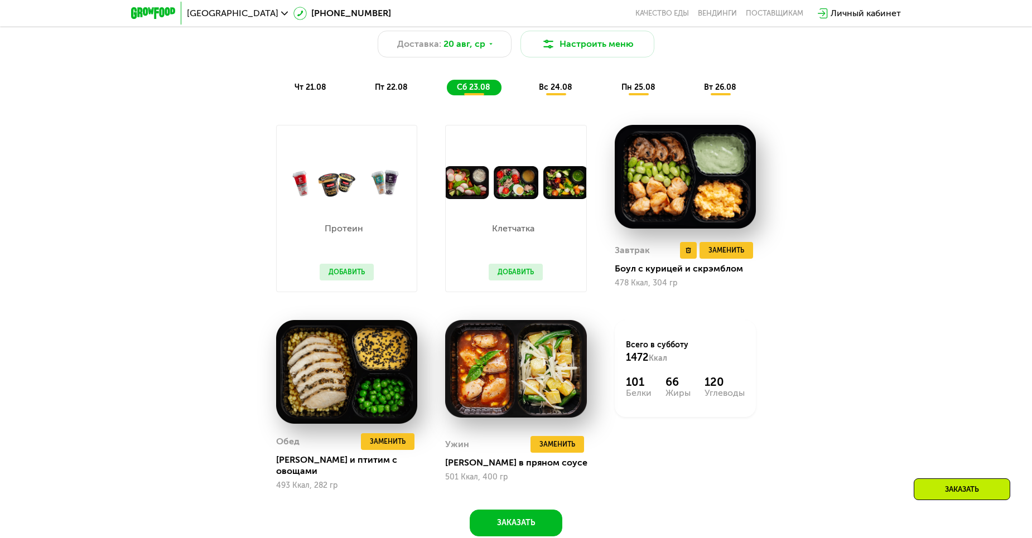
scroll to position [781, 0]
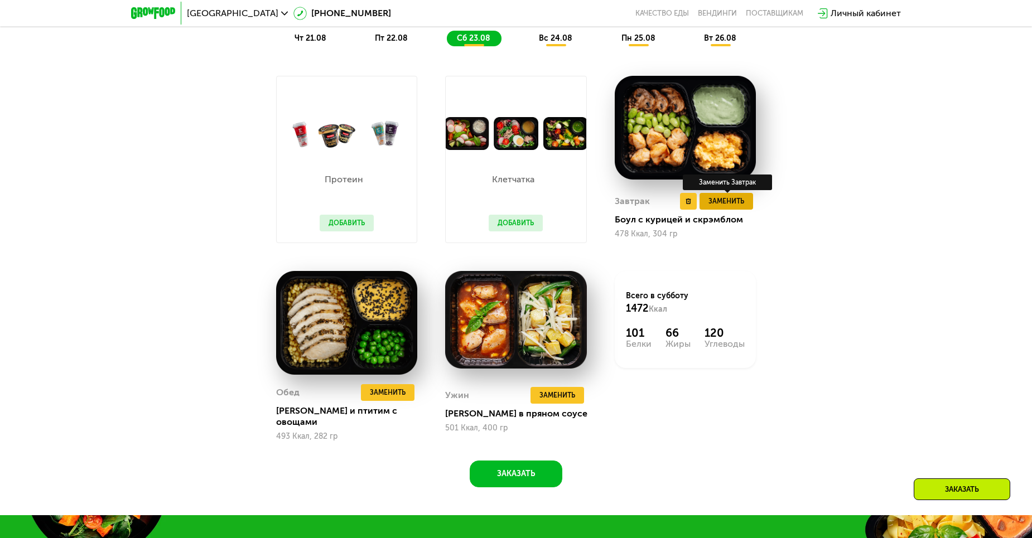
click at [730, 207] on span "Заменить" at bounding box center [726, 201] width 36 height 11
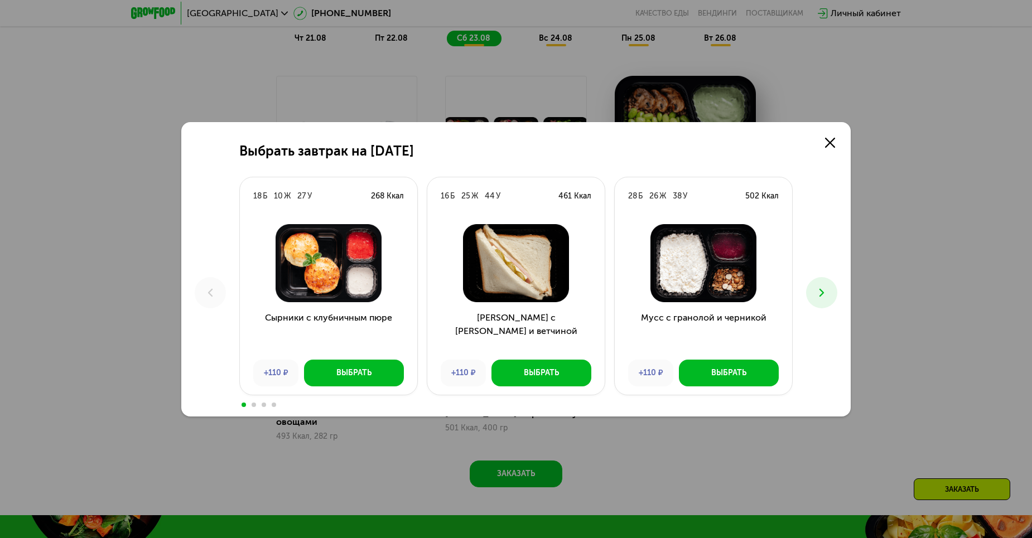
click at [813, 289] on button at bounding box center [821, 292] width 31 height 31
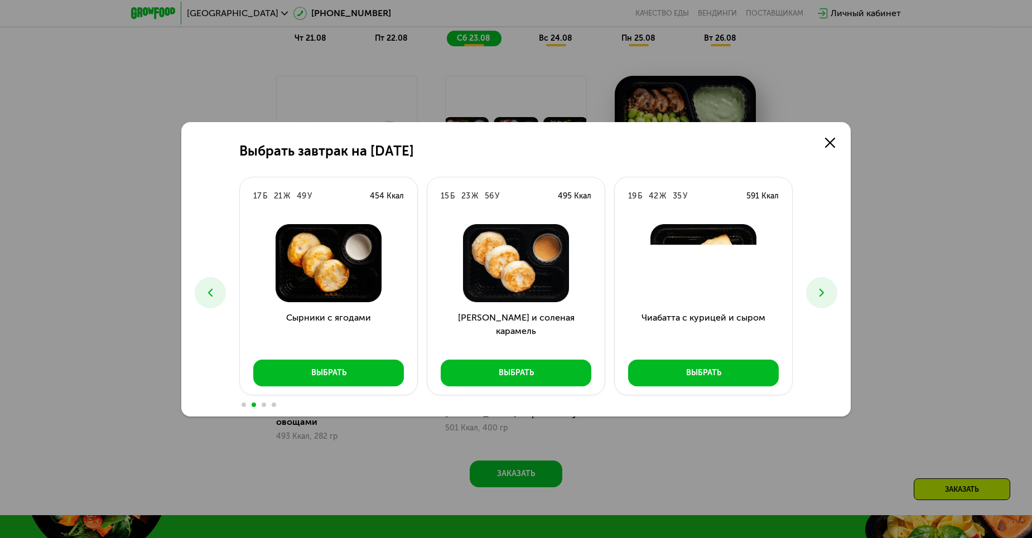
click at [813, 289] on button at bounding box center [821, 292] width 31 height 31
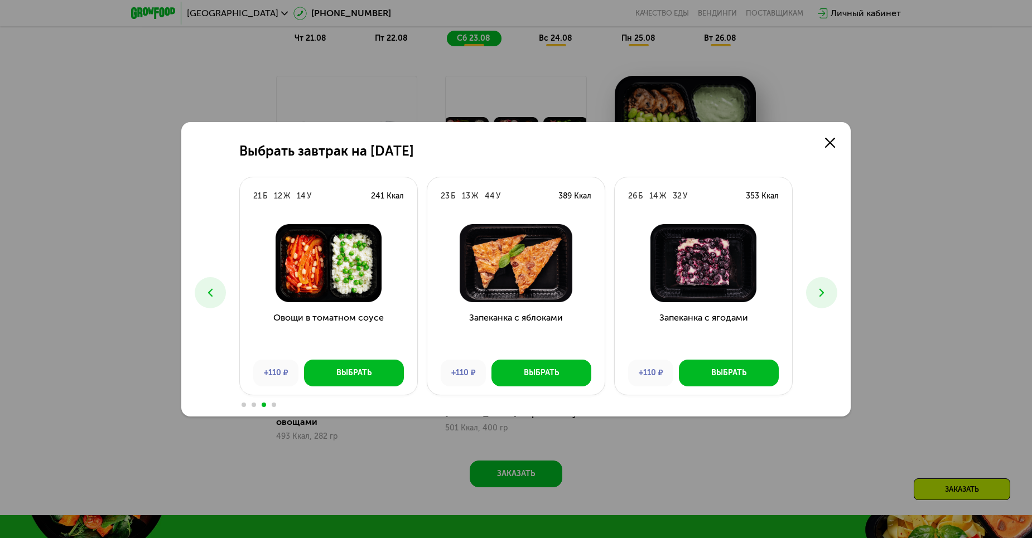
click at [210, 294] on use at bounding box center [210, 292] width 4 height 8
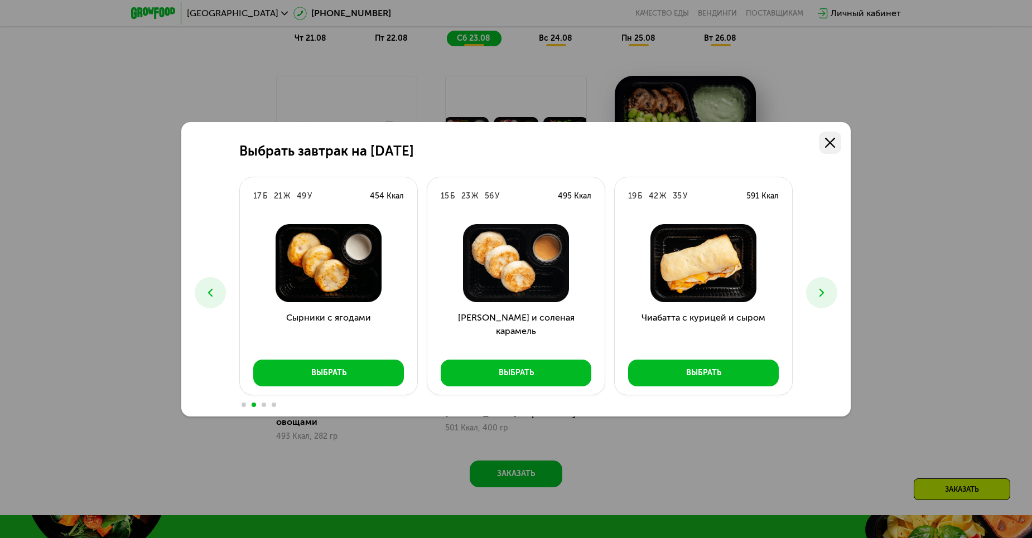
click at [830, 134] on link at bounding box center [830, 143] width 22 height 22
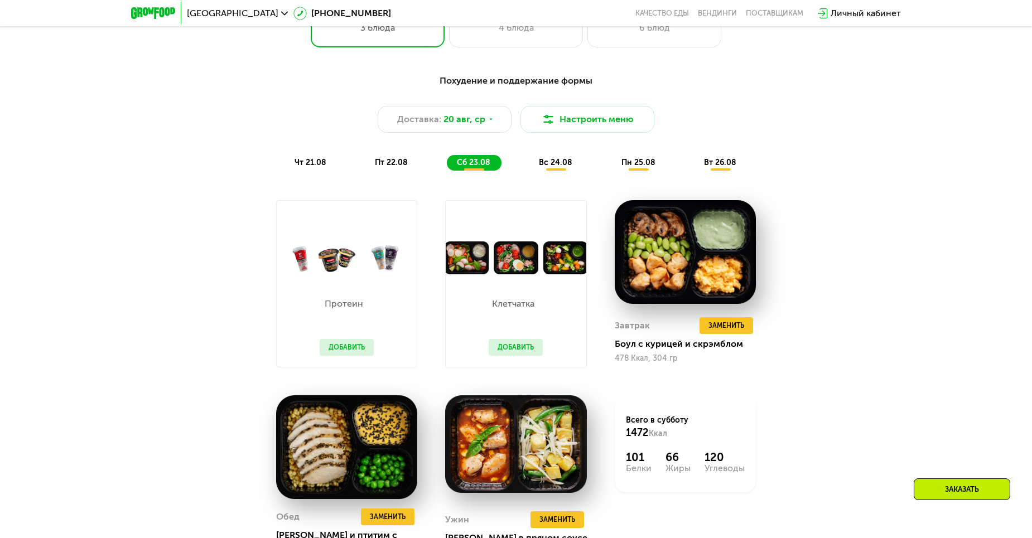
scroll to position [558, 0]
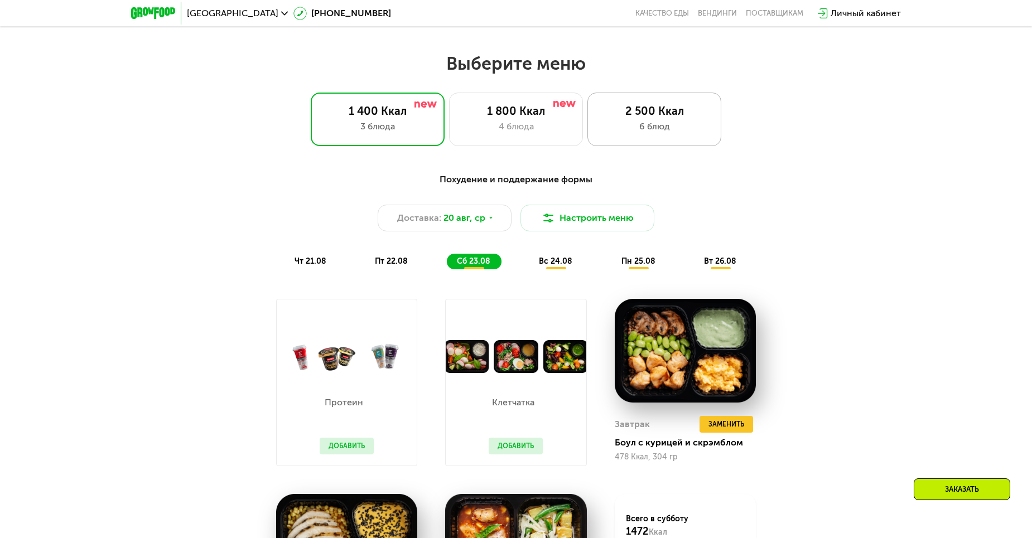
click at [655, 125] on div "6 блюд" at bounding box center [654, 126] width 110 height 13
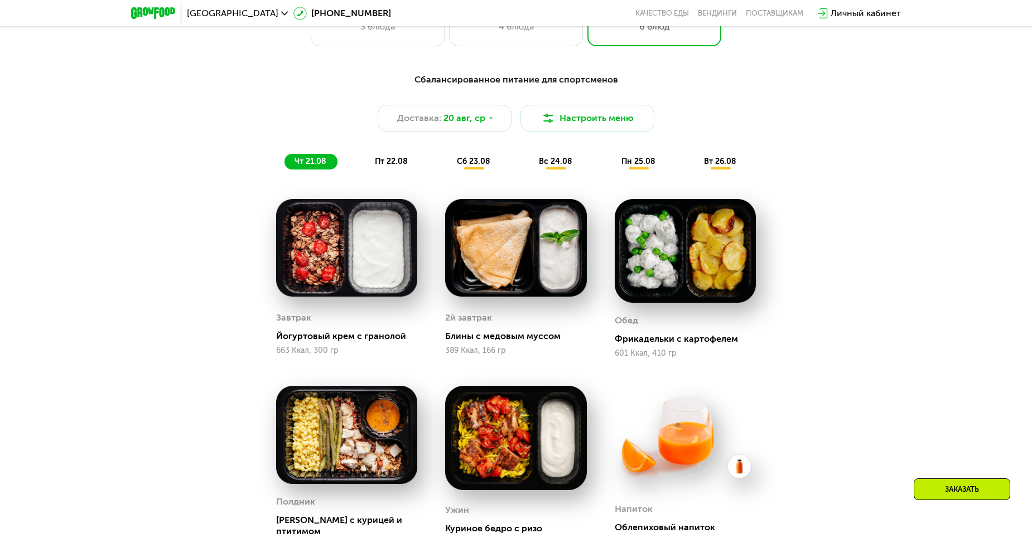
scroll to position [613, 0]
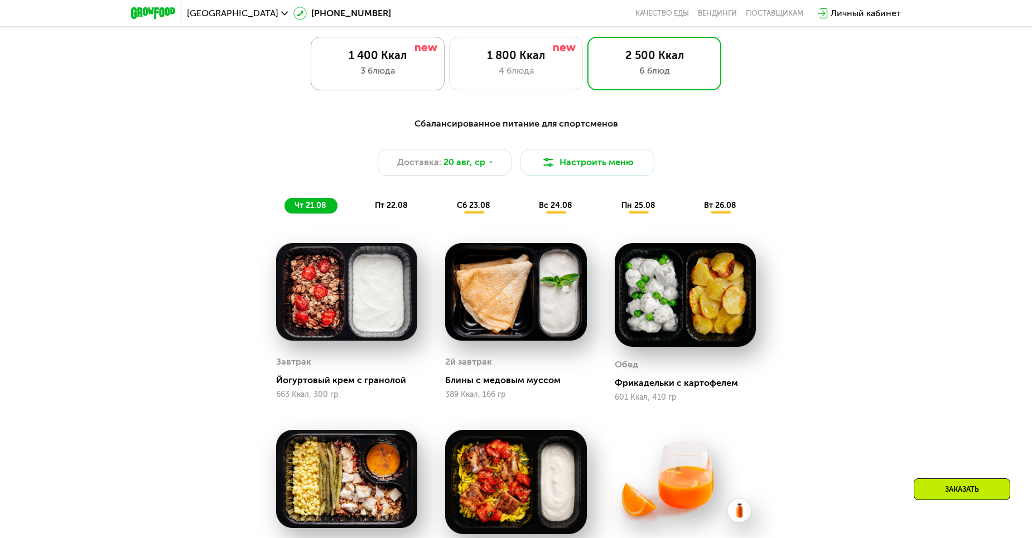
click at [381, 75] on div "3 блюда" at bounding box center [377, 70] width 110 height 13
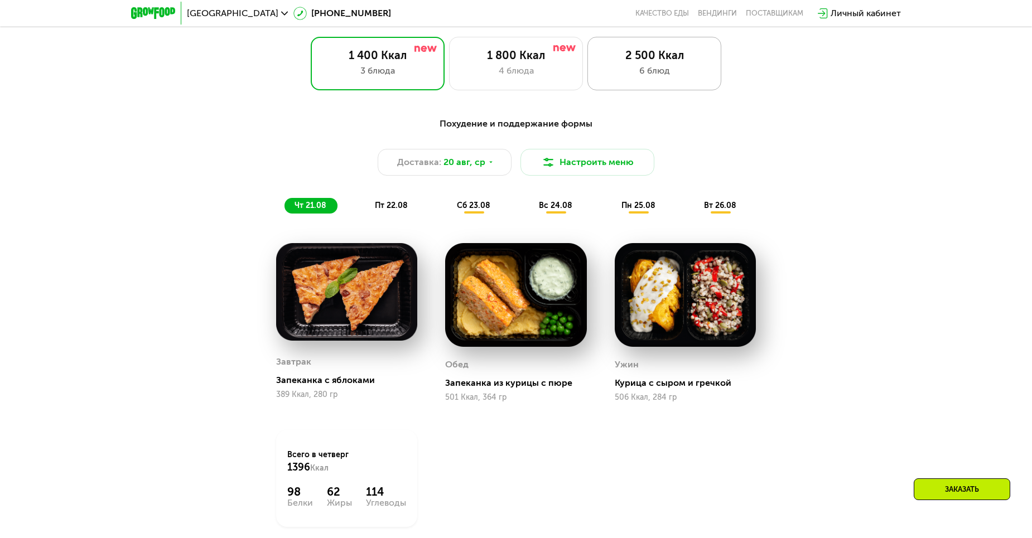
click at [690, 88] on div "2 500 Ккал 6 блюд" at bounding box center [654, 64] width 134 height 54
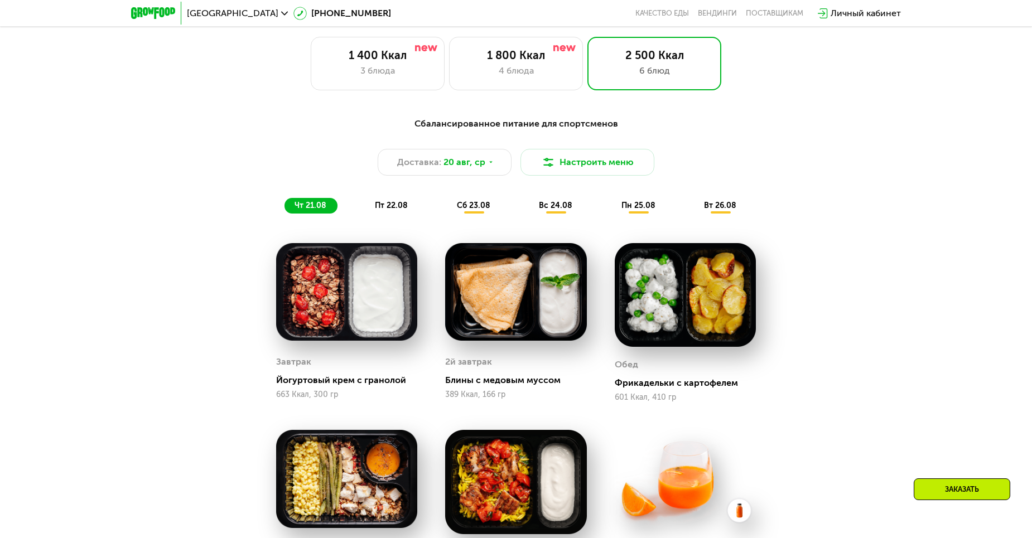
click at [480, 210] on span "сб 23.08" at bounding box center [473, 205] width 33 height 9
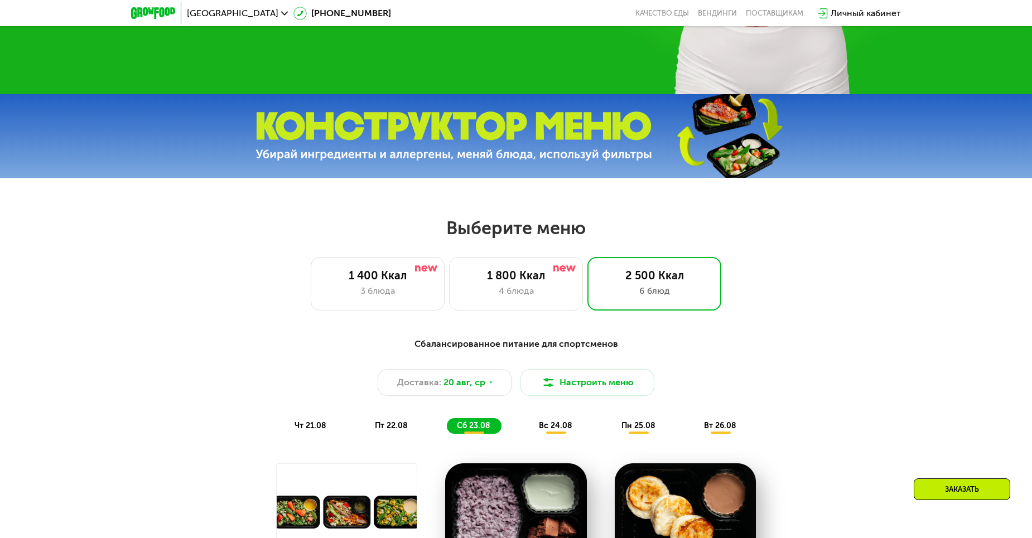
scroll to position [390, 0]
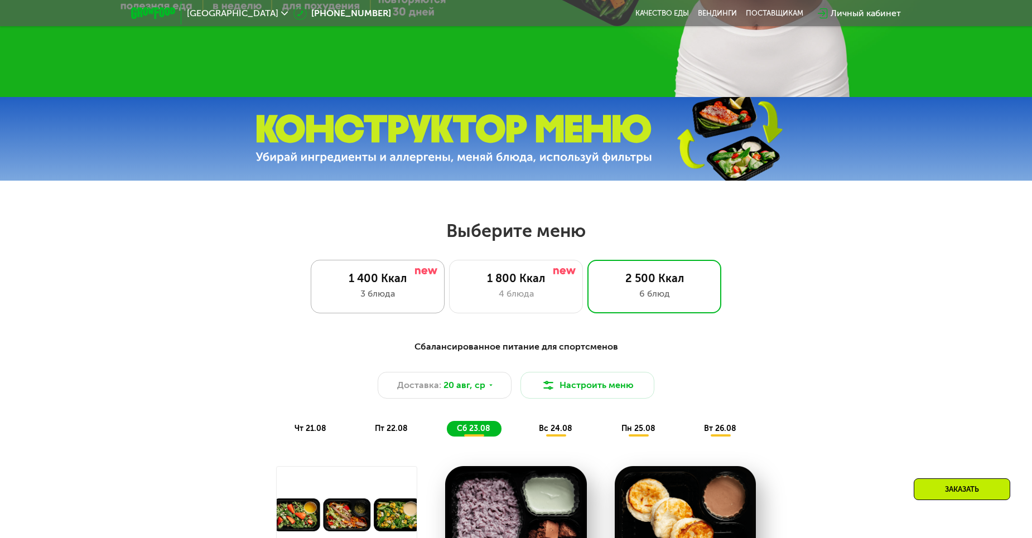
click at [388, 276] on div "1 400 Ккал" at bounding box center [377, 278] width 110 height 13
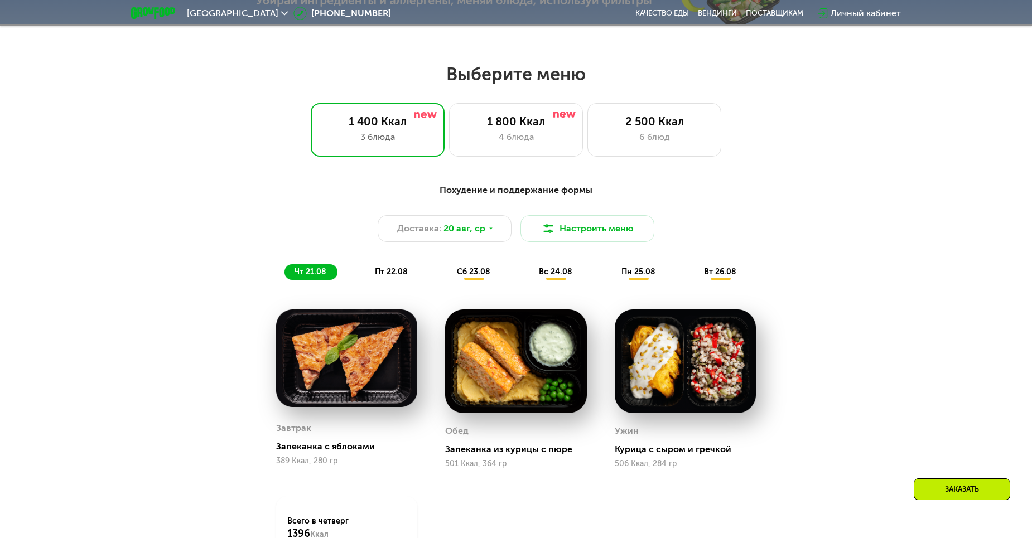
scroll to position [613, 0]
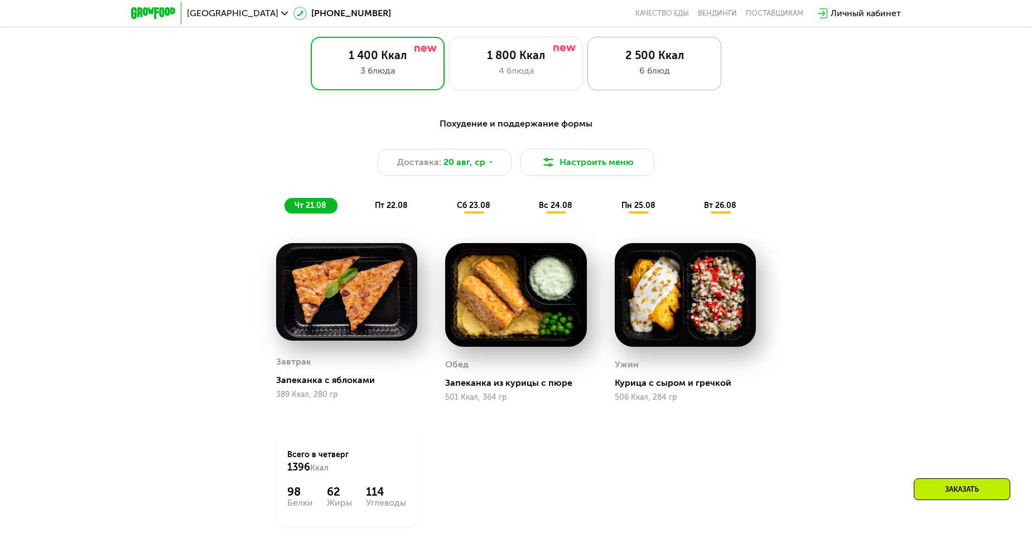
click at [658, 78] on div "6 блюд" at bounding box center [654, 70] width 110 height 13
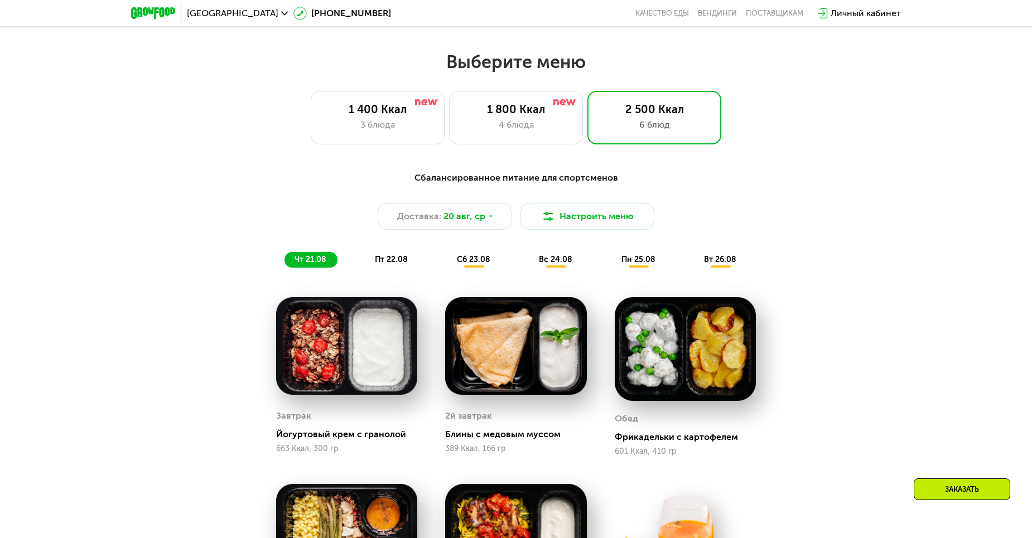
scroll to position [558, 0]
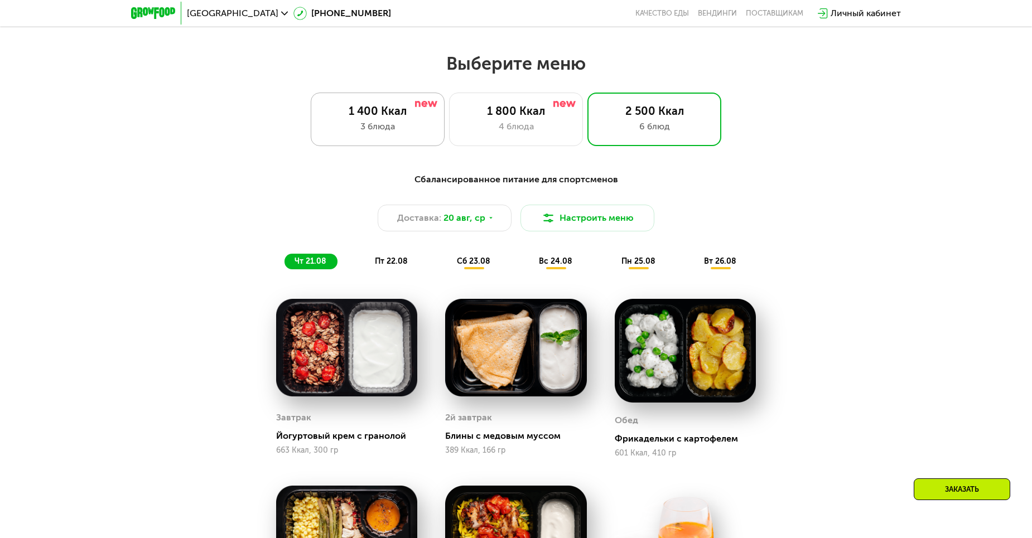
drag, startPoint x: 373, startPoint y: 123, endPoint x: 383, endPoint y: 142, distance: 21.9
click at [449, 126] on div "1 400 Ккал 3 блюда" at bounding box center [516, 120] width 134 height 54
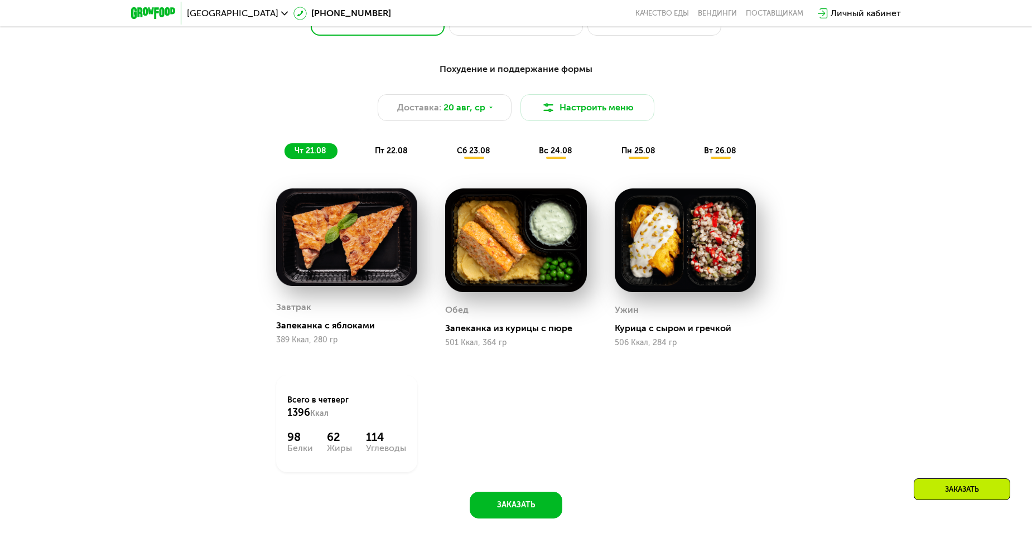
scroll to position [669, 0]
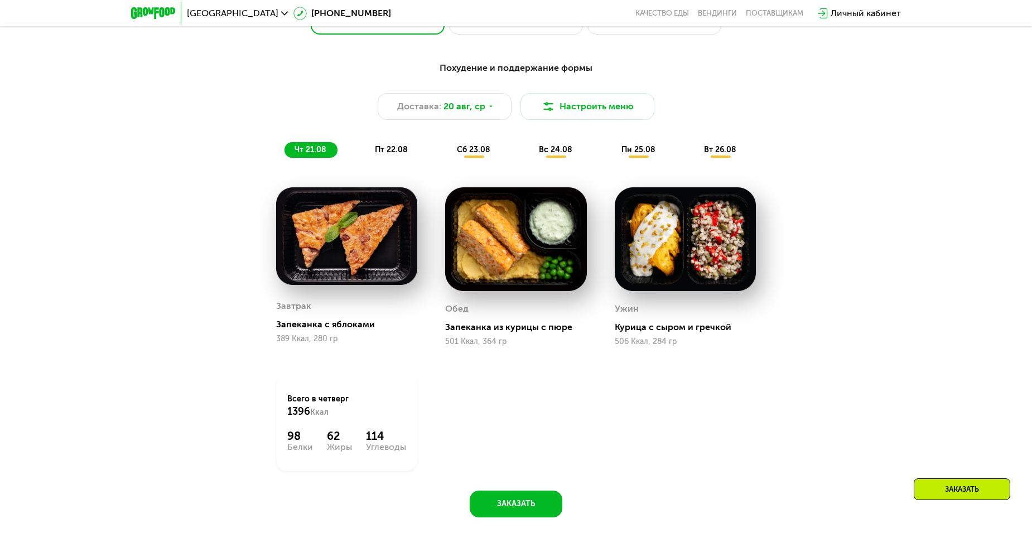
click at [0, 0] on div "Завтрак Запеканка с яблоками 389 Ккал, 280 гр Обед Запеканка из курицы с пюре 5…" at bounding box center [0, 0] width 0 height 0
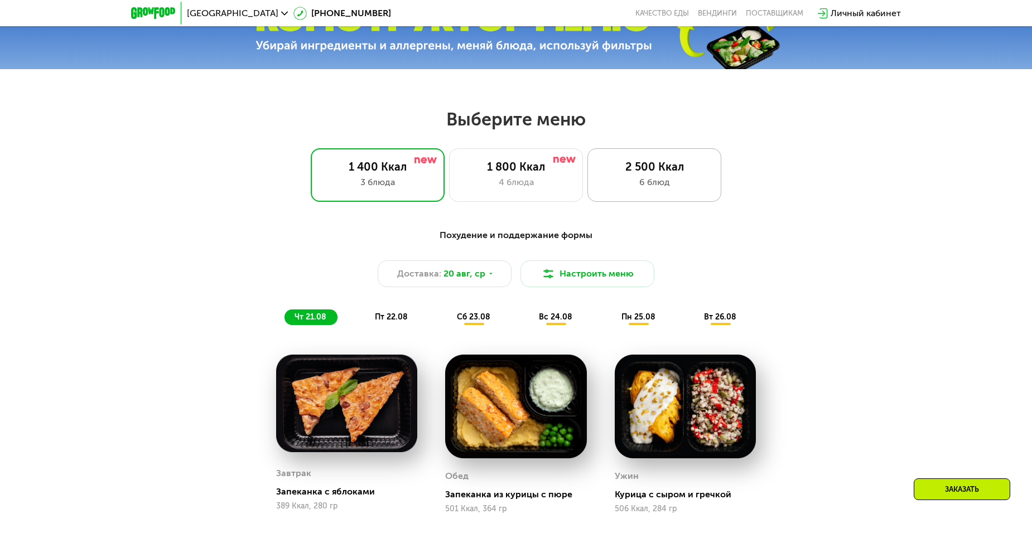
click at [670, 172] on div "2 500 Ккал" at bounding box center [654, 166] width 110 height 13
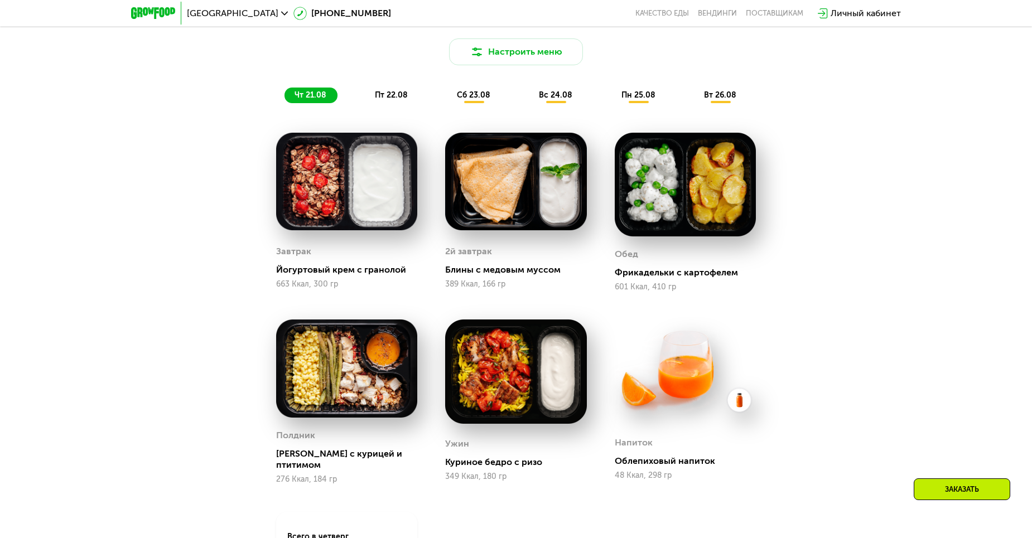
scroll to position [725, 0]
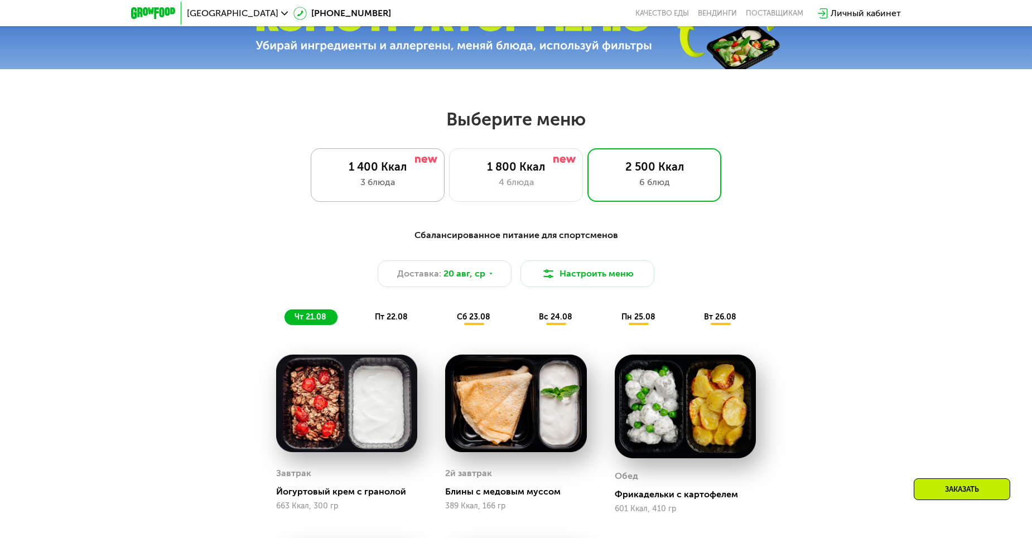
click at [381, 181] on div "3 блюда" at bounding box center [377, 182] width 110 height 13
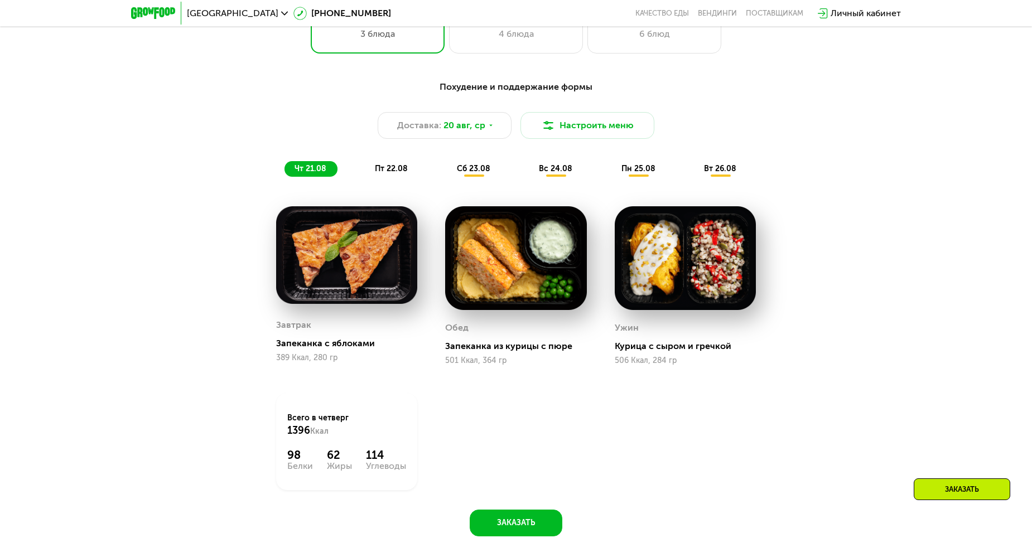
scroll to position [669, 0]
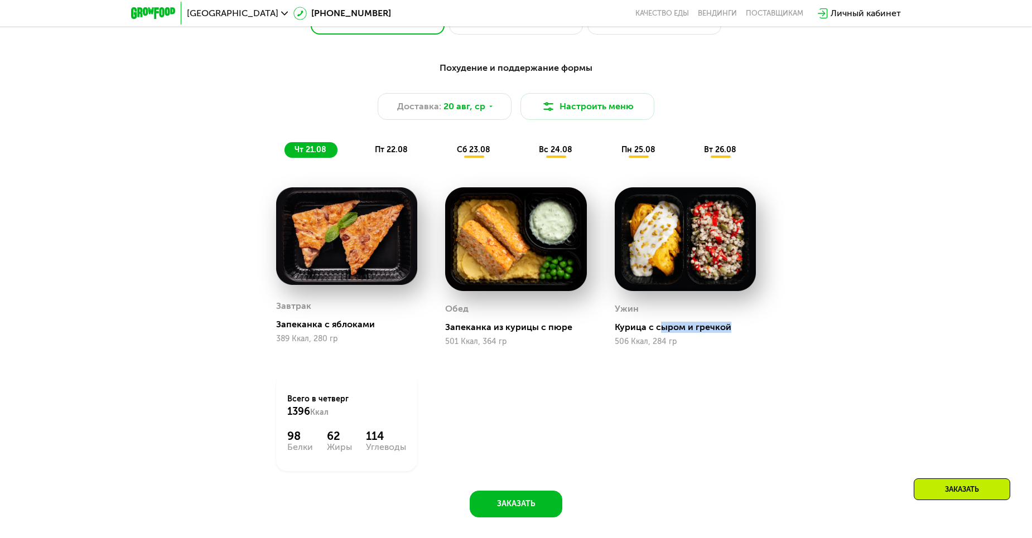
drag, startPoint x: 719, startPoint y: 336, endPoint x: 835, endPoint y: 340, distance: 116.6
click at [818, 340] on div "Похудение и поддержание формы Доставка: [DATE] Настроить меню чт 21.08 пт 22.08…" at bounding box center [515, 286] width 687 height 463
click at [0, 0] on div "Завтрак Запеканка с яблоками 389 Ккал, 280 гр Обед Запеканка из курицы с пюре 5…" at bounding box center [0, 0] width 0 height 0
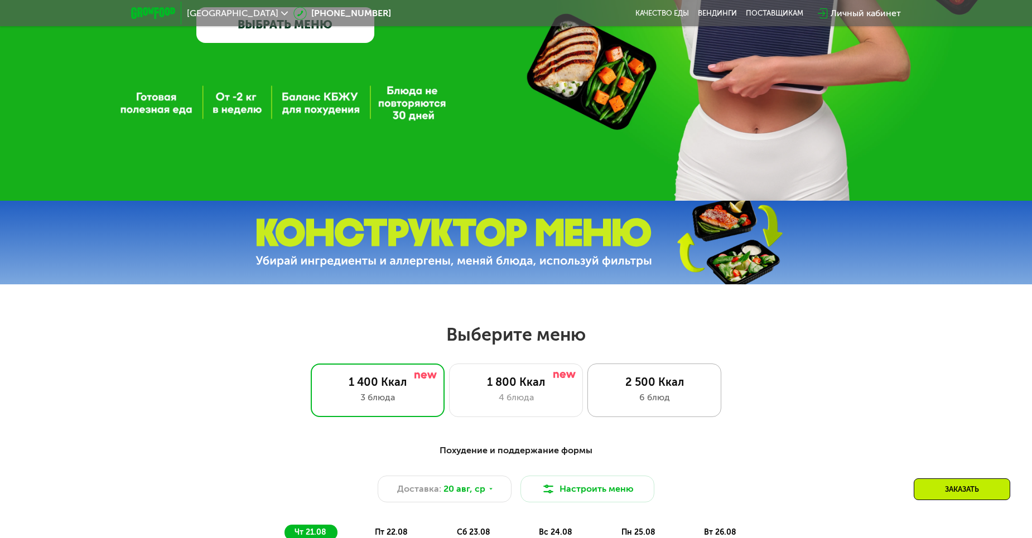
scroll to position [279, 0]
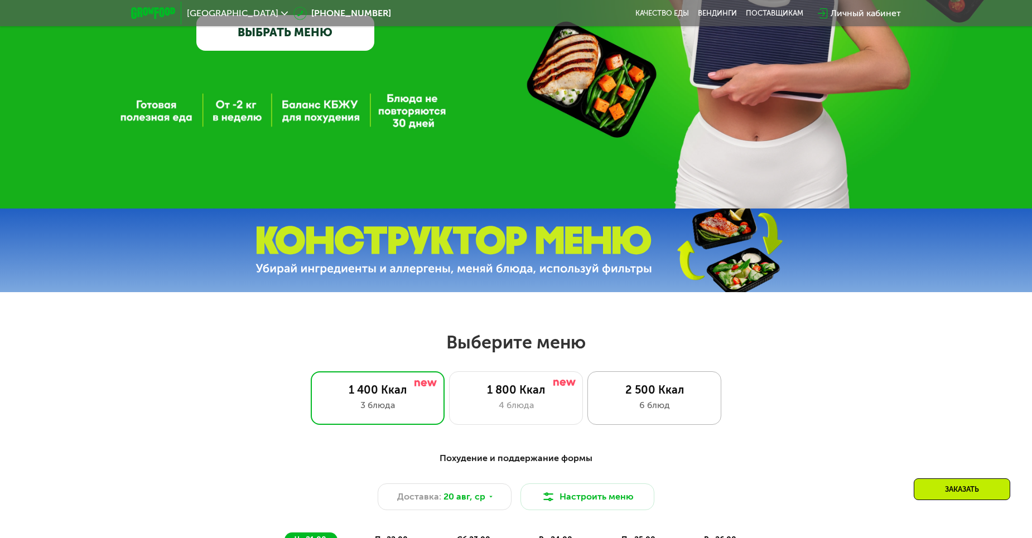
click at [645, 388] on div "2 500 Ккал" at bounding box center [654, 389] width 110 height 13
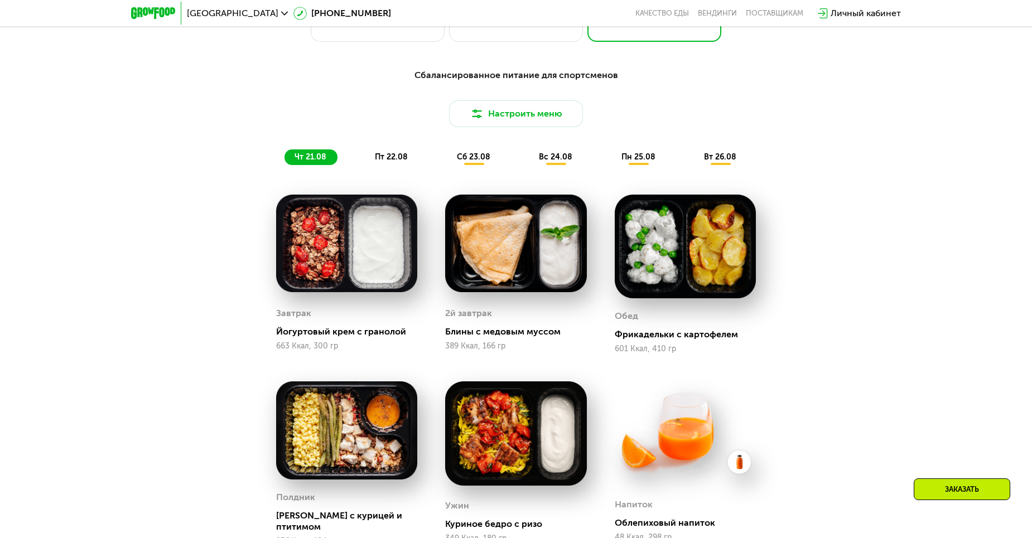
scroll to position [669, 0]
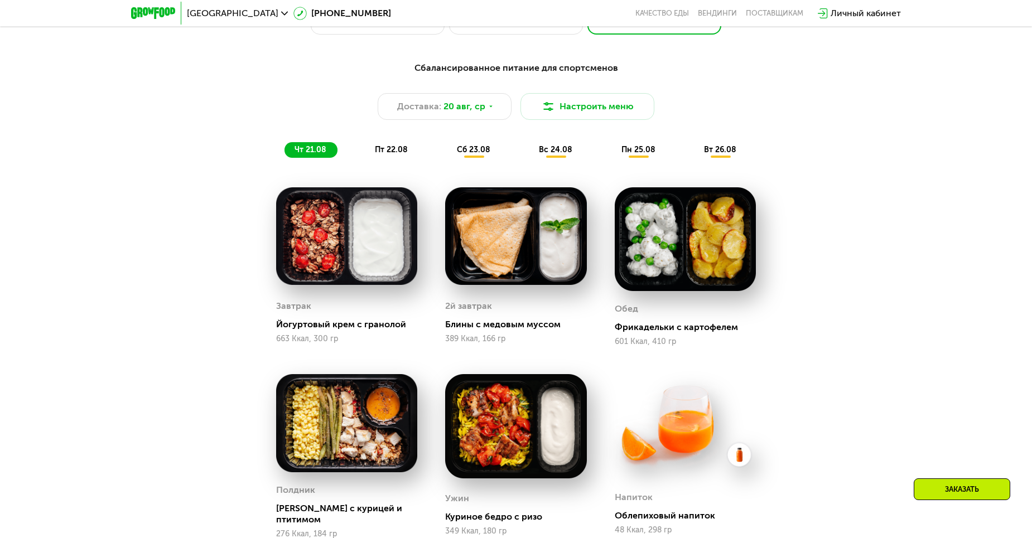
click at [388, 163] on div "Сбалансированное питание для спортсменов Доставка: [DATE] Настроить меню чт 21.…" at bounding box center [516, 110] width 674 height 110
click at [397, 154] on span "пт 22.08" at bounding box center [391, 149] width 33 height 9
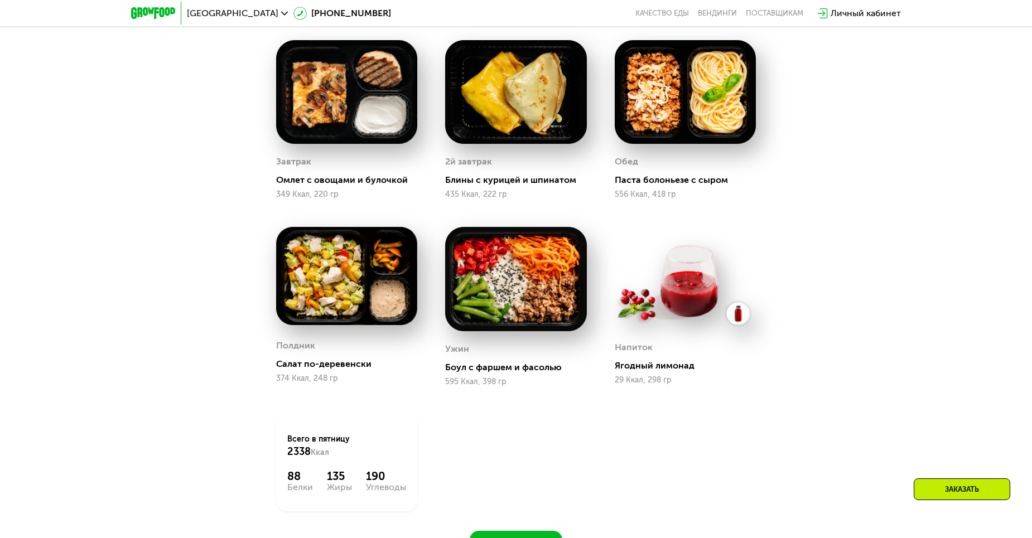
scroll to position [781, 0]
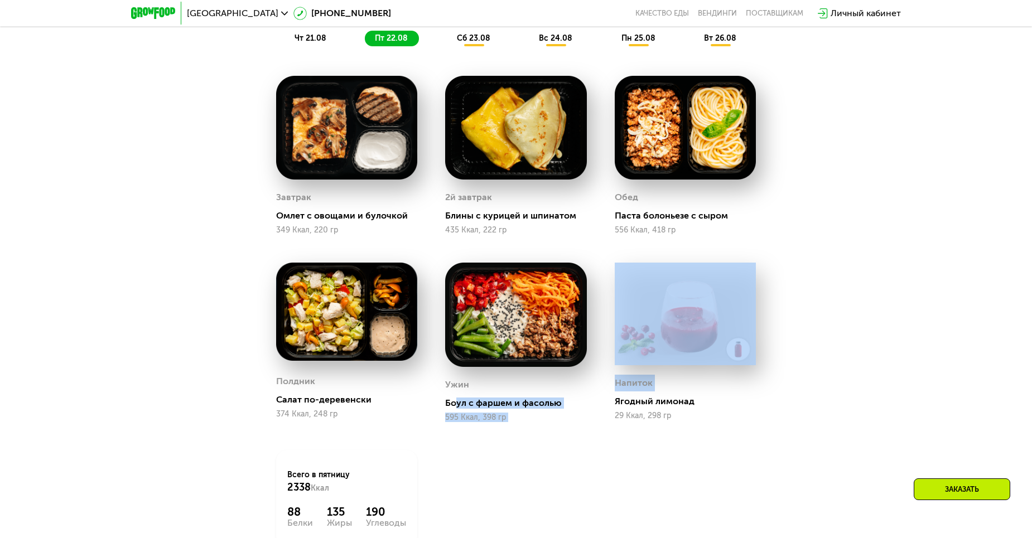
drag, startPoint x: 480, startPoint y: 405, endPoint x: 712, endPoint y: 395, distance: 231.7
click at [0, 0] on div "Завтрак Омлет с овощами и булочкой 349 Ккал, 220 гр 2й завтрак Блины с курицей …" at bounding box center [0, 0] width 0 height 0
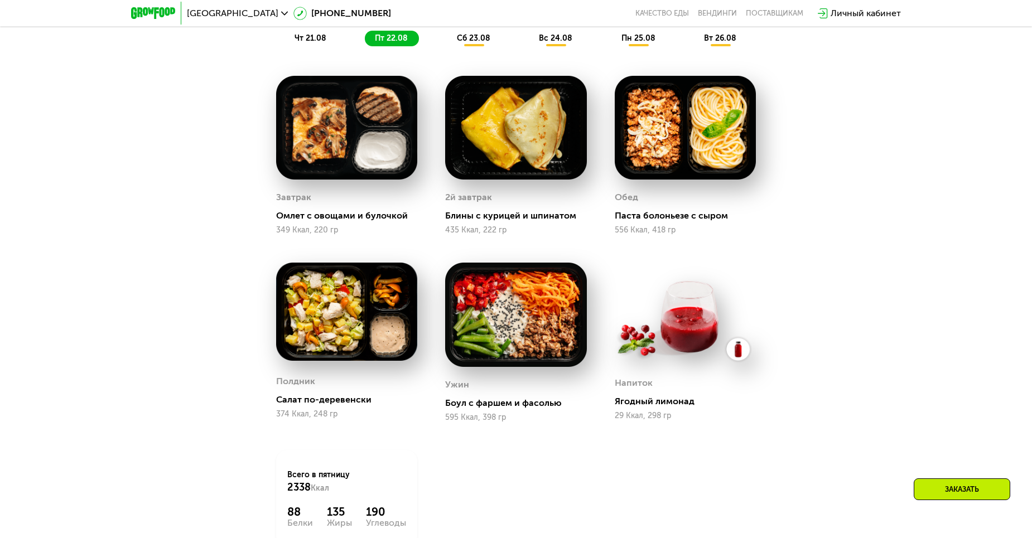
drag, startPoint x: 712, startPoint y: 395, endPoint x: 853, endPoint y: 462, distance: 156.7
click at [869, 461] on div "Сбалансированное питание для спортсменов Доставка: [DATE] Настроить меню чт 21.…" at bounding box center [516, 277] width 1032 height 687
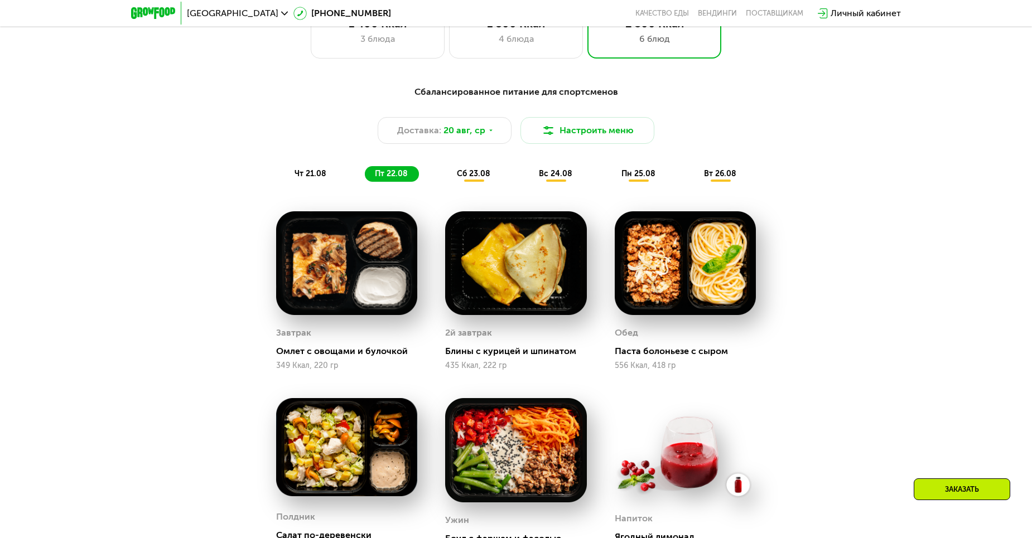
scroll to position [613, 0]
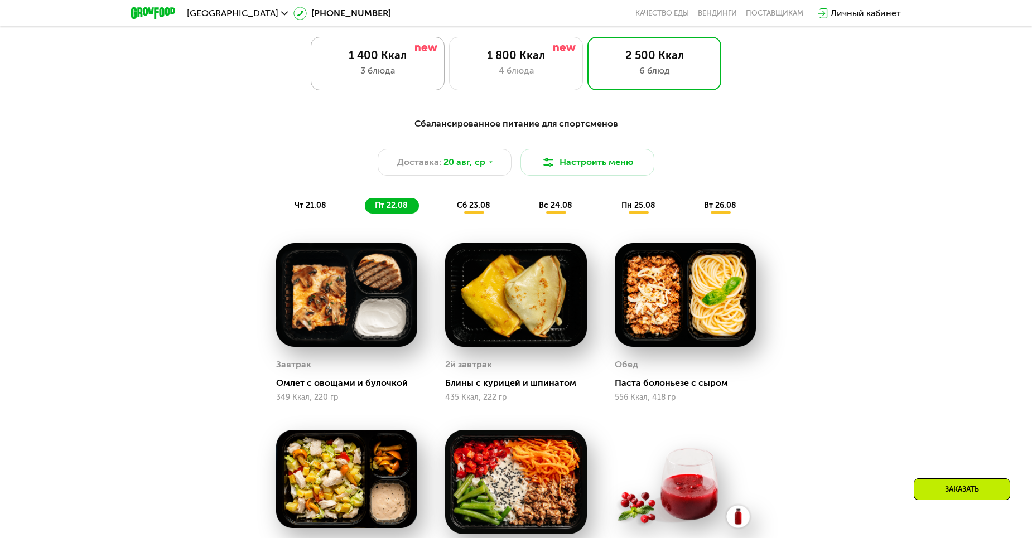
click at [371, 59] on div "1 400 Ккал" at bounding box center [377, 55] width 110 height 13
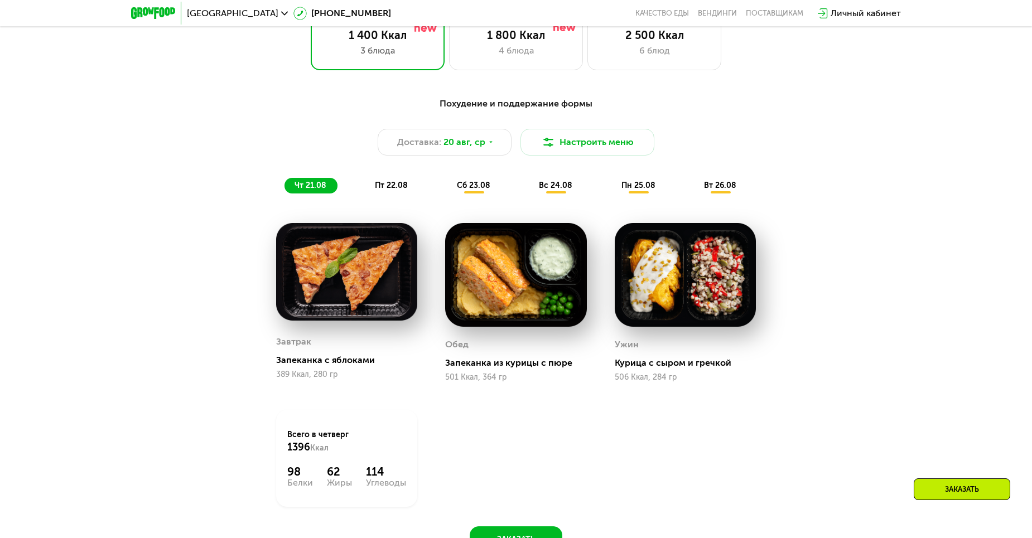
scroll to position [669, 0]
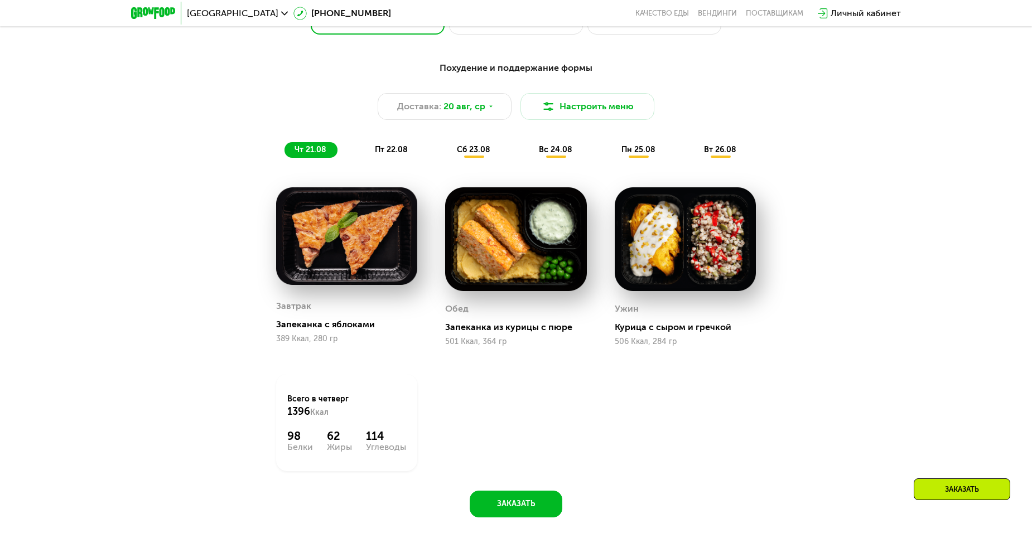
click at [392, 145] on div "Похудение и поддержание формы Доставка: [DATE] Настроить меню чт 21.08 пт 22.08…" at bounding box center [516, 109] width 660 height 96
click at [393, 150] on span "пт 22.08" at bounding box center [391, 149] width 33 height 9
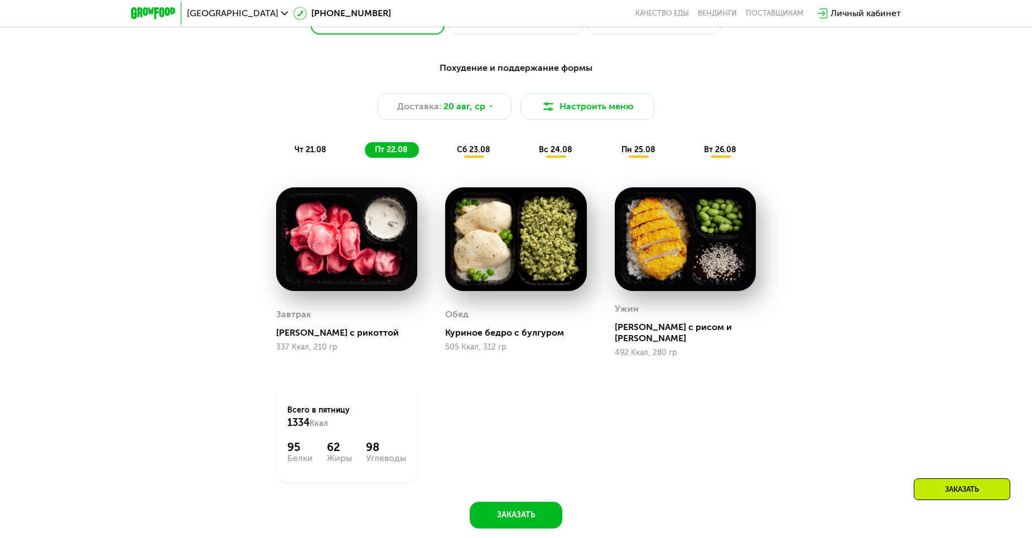
click at [529, 150] on div "сб 23.08" at bounding box center [556, 150] width 55 height 16
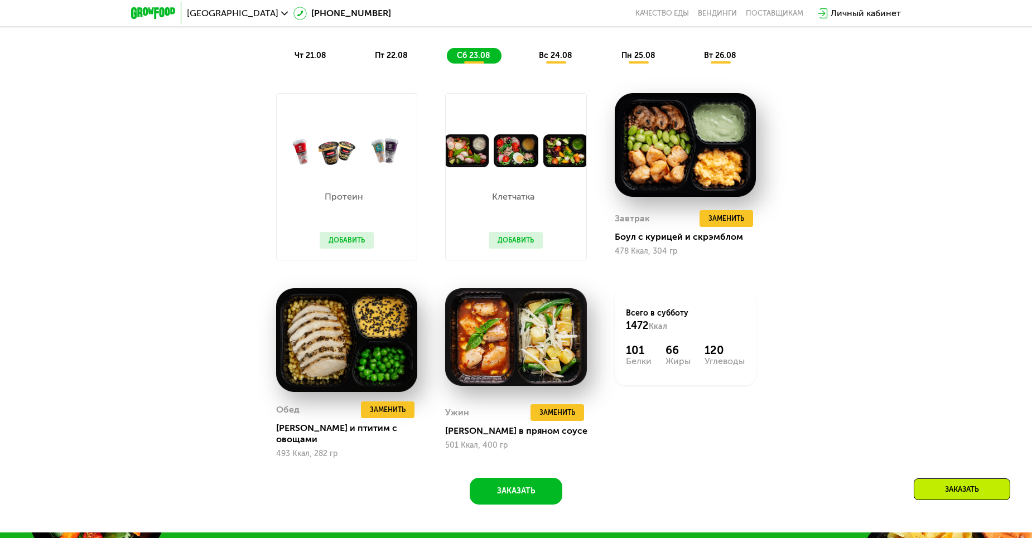
scroll to position [781, 0]
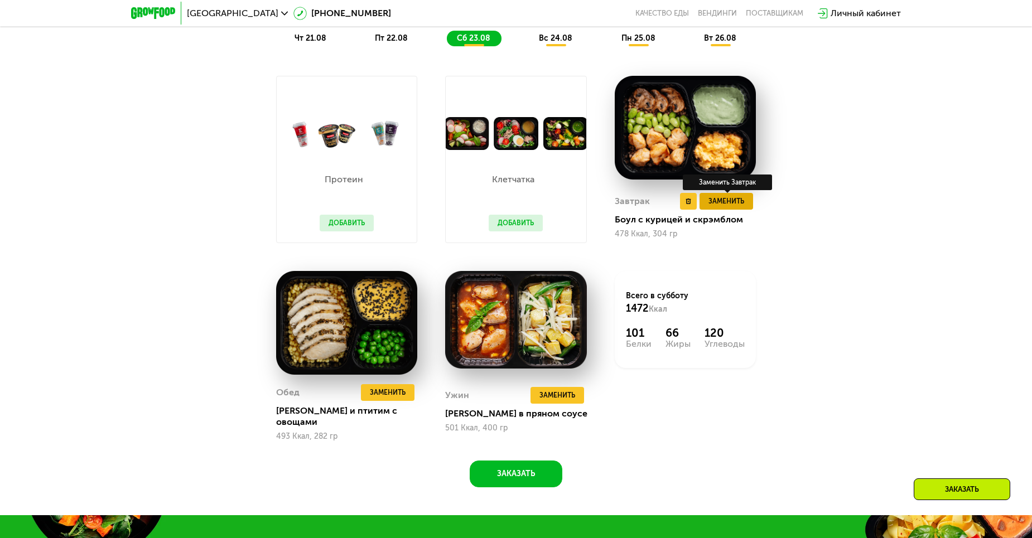
click at [743, 207] on span "Заменить" at bounding box center [726, 201] width 36 height 11
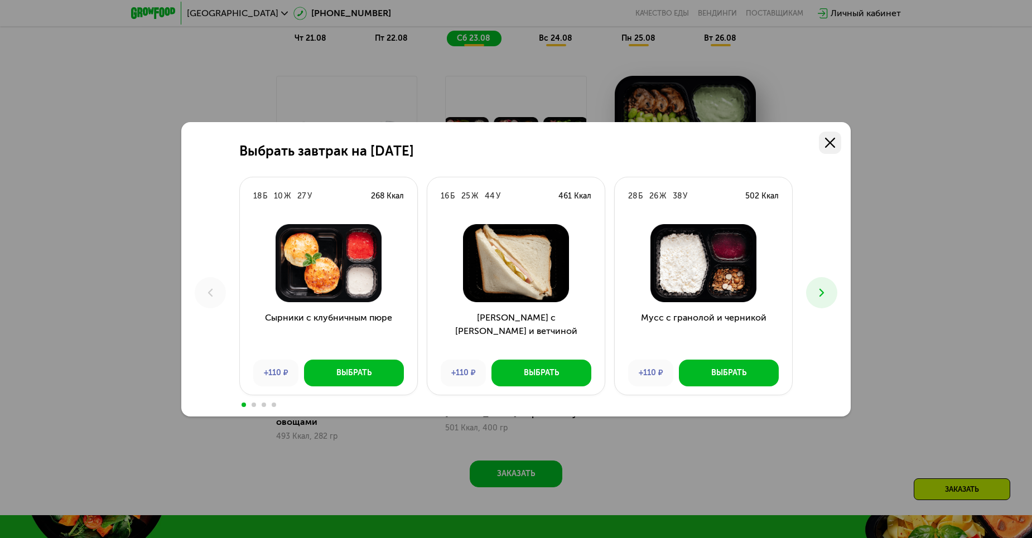
click at [832, 144] on use at bounding box center [830, 143] width 10 height 10
